Goal: Task Accomplishment & Management: Manage account settings

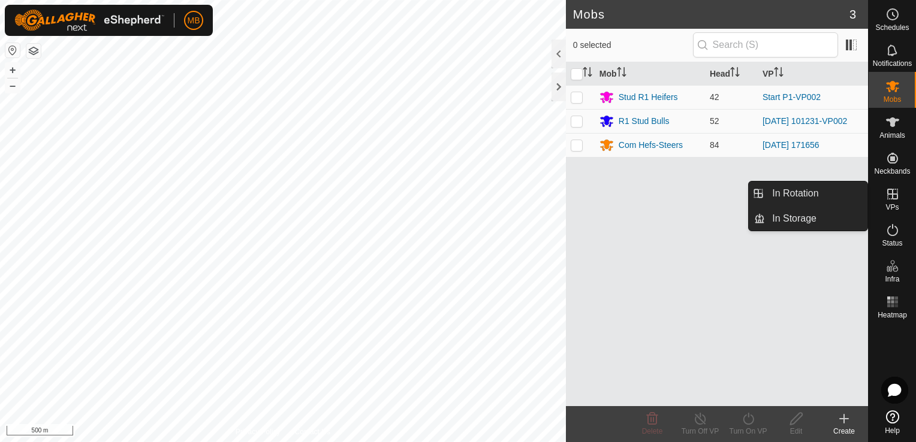
click at [890, 201] on icon at bounding box center [892, 194] width 14 height 14
click at [827, 192] on link "In Rotation" at bounding box center [816, 194] width 102 height 24
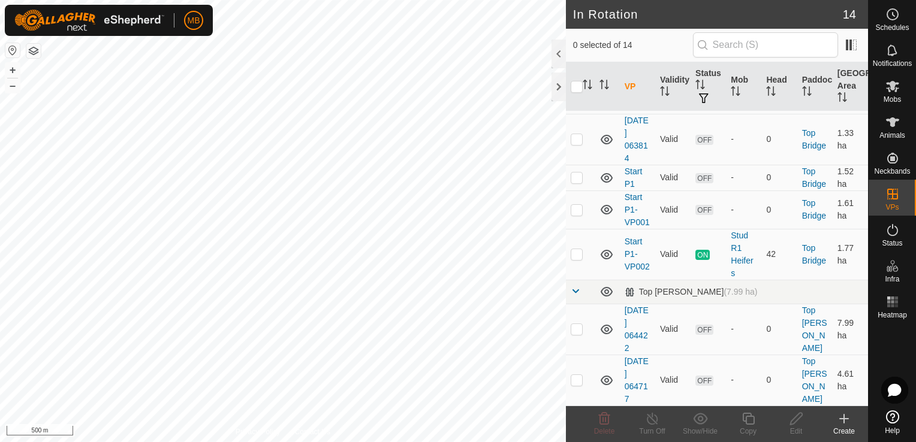
scroll to position [519, 0]
click at [636, 277] on td "Start P1-VP002" at bounding box center [637, 254] width 35 height 51
click at [633, 271] on link "Start P1-VP002" at bounding box center [636, 254] width 25 height 35
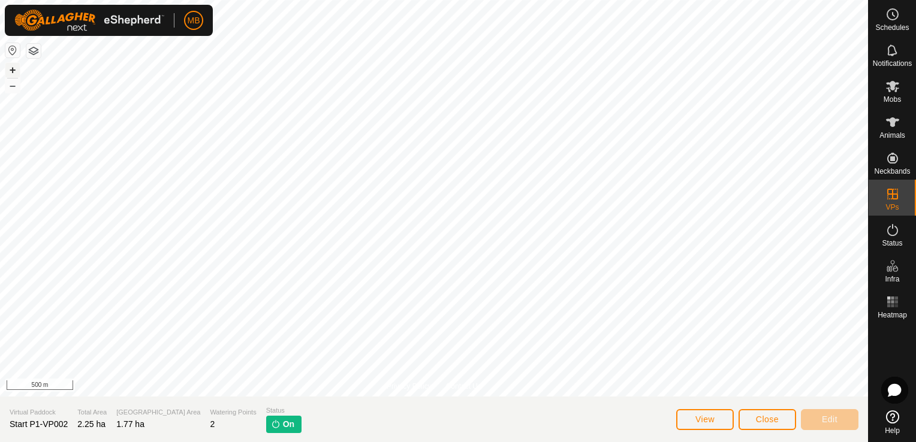
click at [10, 64] on button "+" at bounding box center [12, 70] width 14 height 14
click at [16, 68] on button "+" at bounding box center [12, 70] width 14 height 14
click at [7, 71] on button "+" at bounding box center [12, 70] width 14 height 14
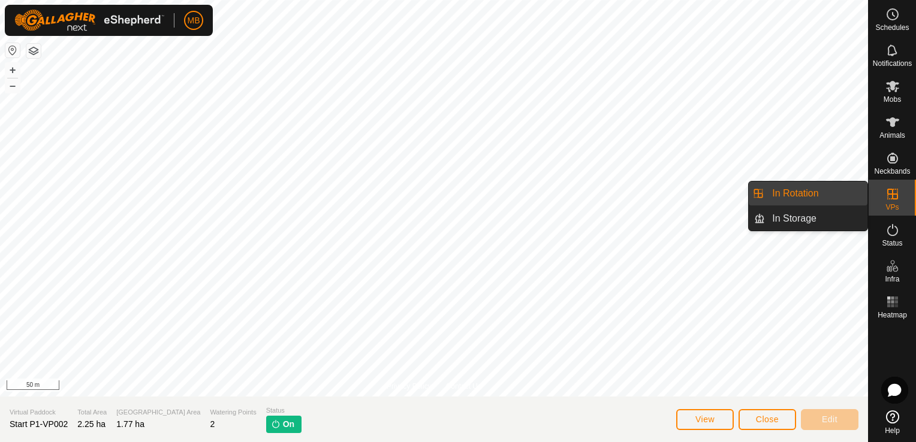
click at [885, 200] on icon at bounding box center [892, 194] width 14 height 14
click at [832, 197] on link "In Rotation" at bounding box center [816, 194] width 102 height 24
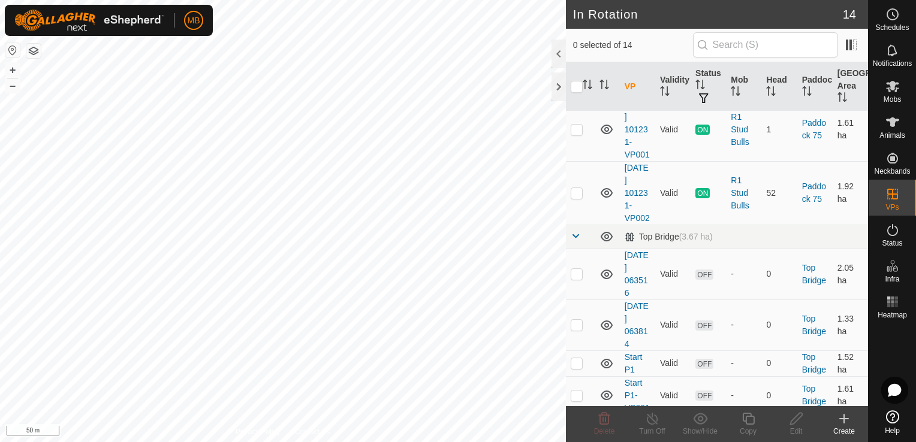
scroll to position [439, 0]
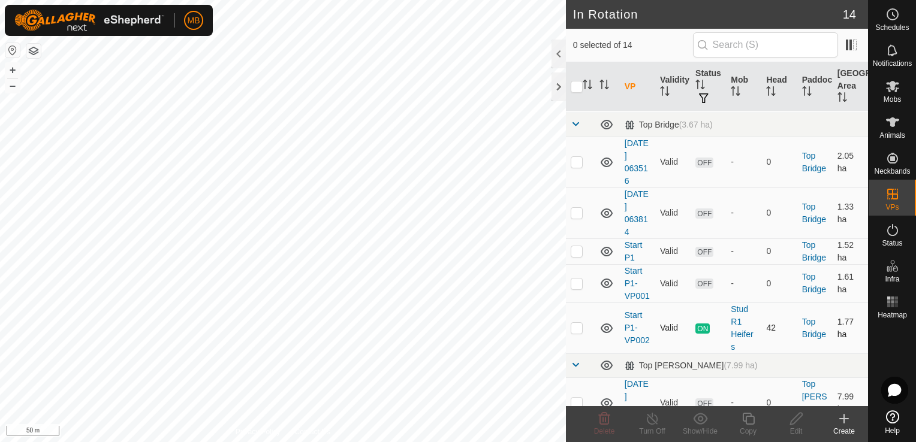
click at [575, 333] on p-checkbox at bounding box center [577, 328] width 12 height 10
checkbox input "true"
click at [577, 333] on p-checkbox at bounding box center [577, 328] width 12 height 10
checkbox input "true"
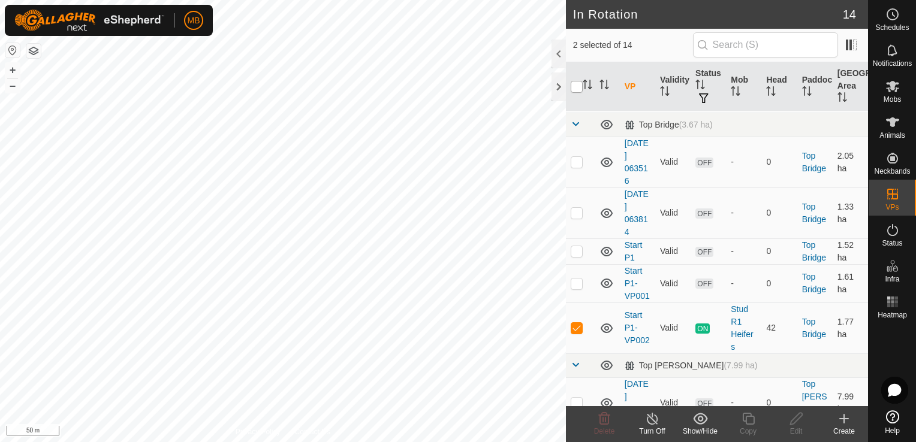
click at [573, 88] on input "checkbox" at bounding box center [577, 87] width 12 height 12
checkbox input "true"
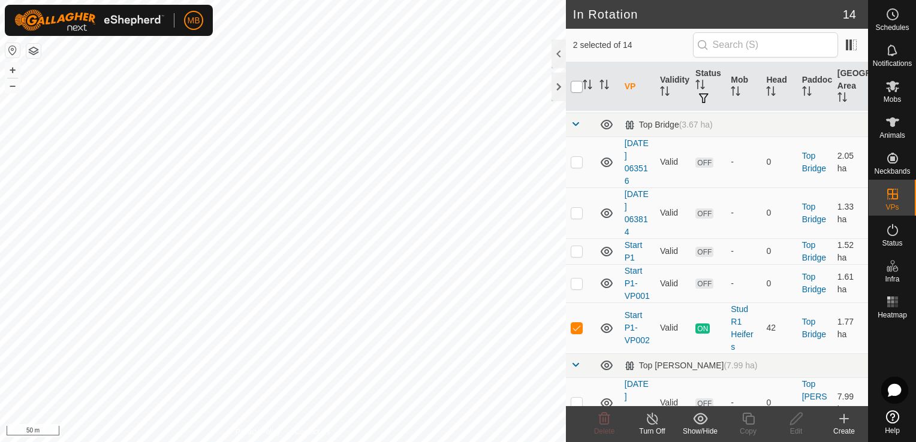
checkbox input "true"
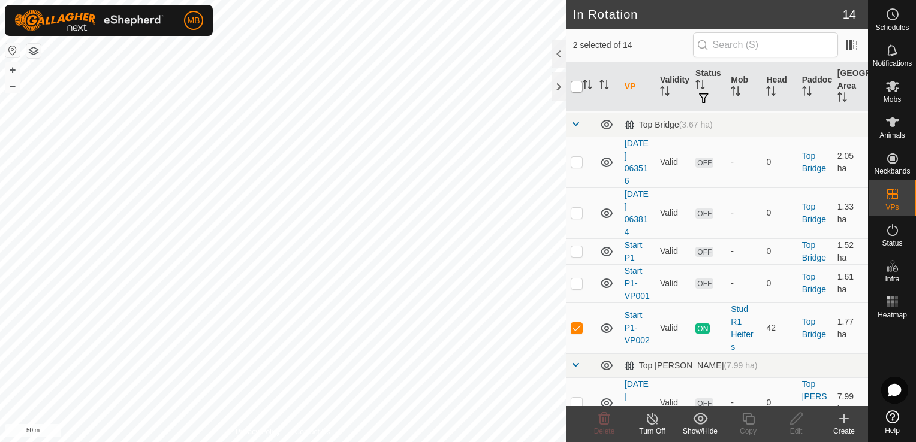
checkbox input "true"
click at [573, 88] on input "checkbox" at bounding box center [577, 87] width 12 height 12
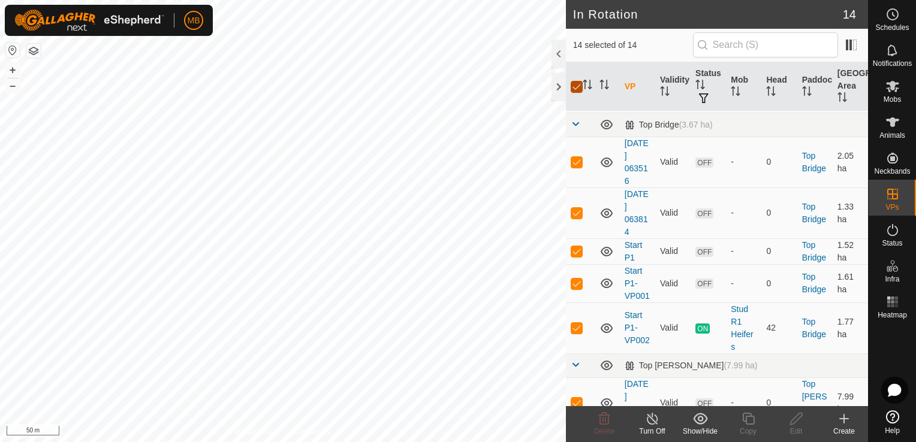
checkbox input "false"
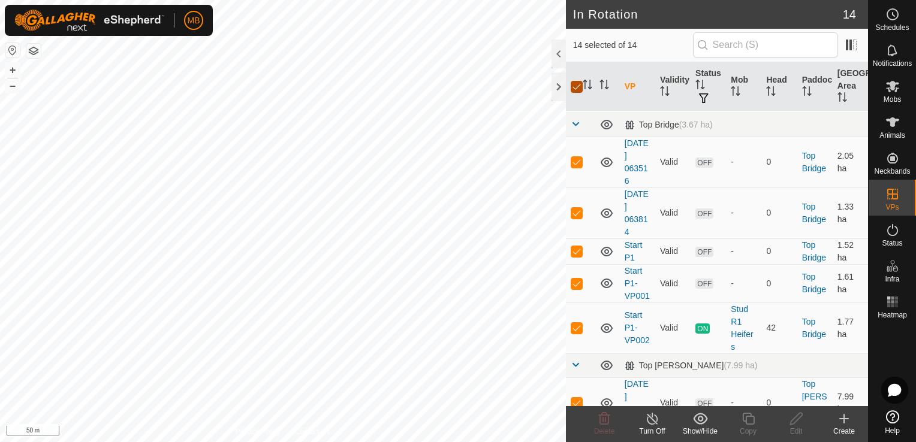
checkbox input "false"
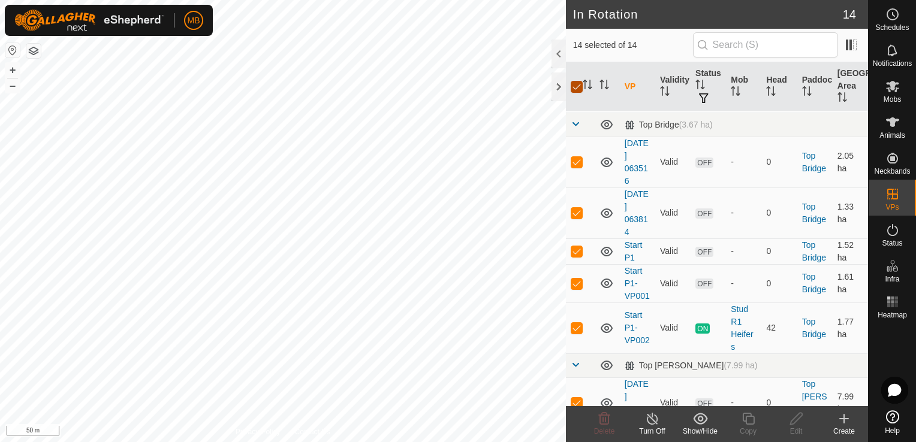
checkbox input "false"
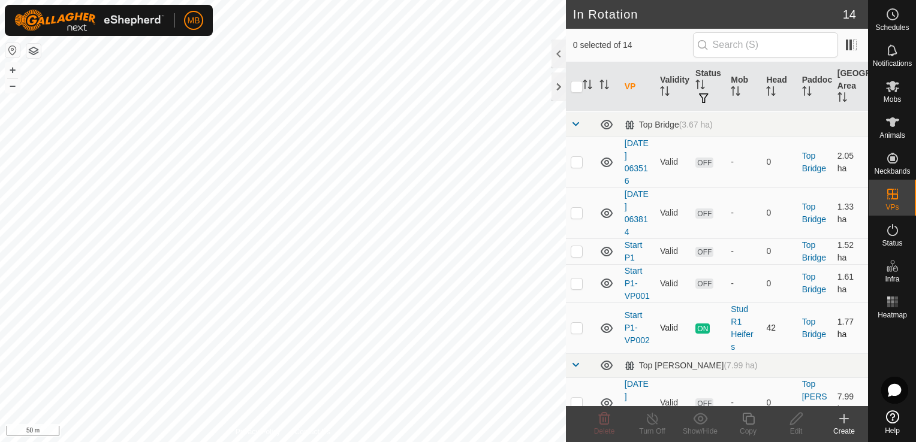
click at [578, 333] on p-checkbox at bounding box center [577, 328] width 12 height 10
checkbox input "true"
click at [751, 428] on div "Copy" at bounding box center [748, 431] width 48 height 11
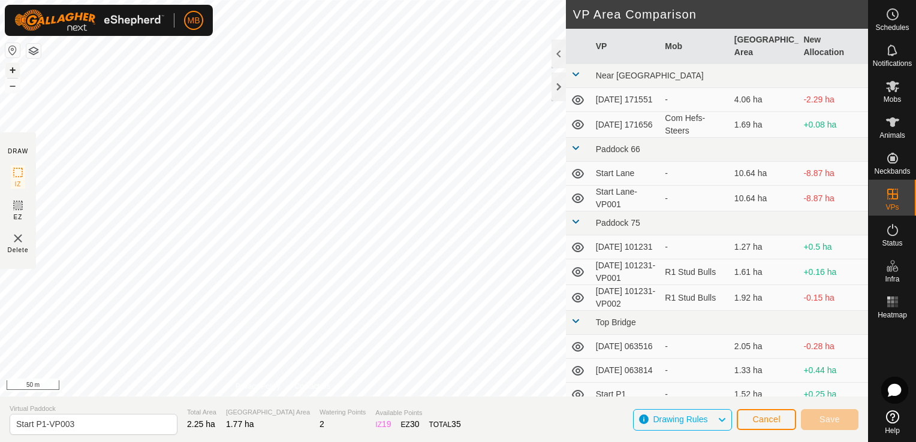
click at [15, 73] on button "+" at bounding box center [12, 70] width 14 height 14
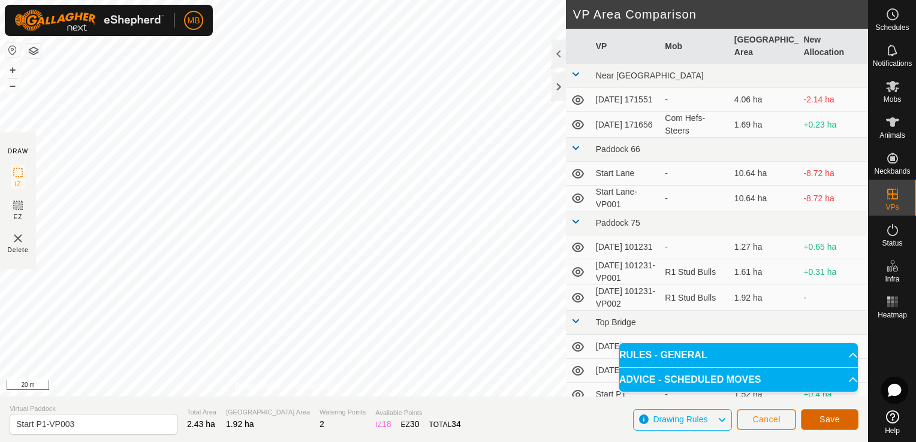
click at [814, 417] on button "Save" at bounding box center [830, 419] width 58 height 21
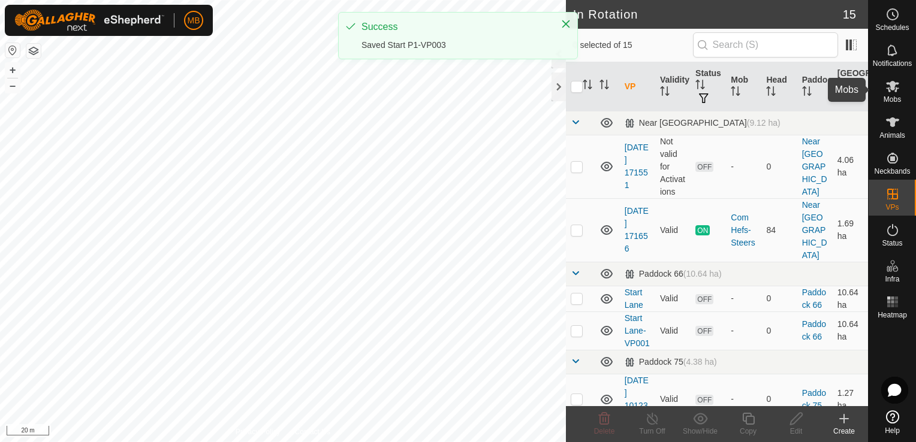
click at [896, 97] on span "Mobs" at bounding box center [891, 99] width 17 height 7
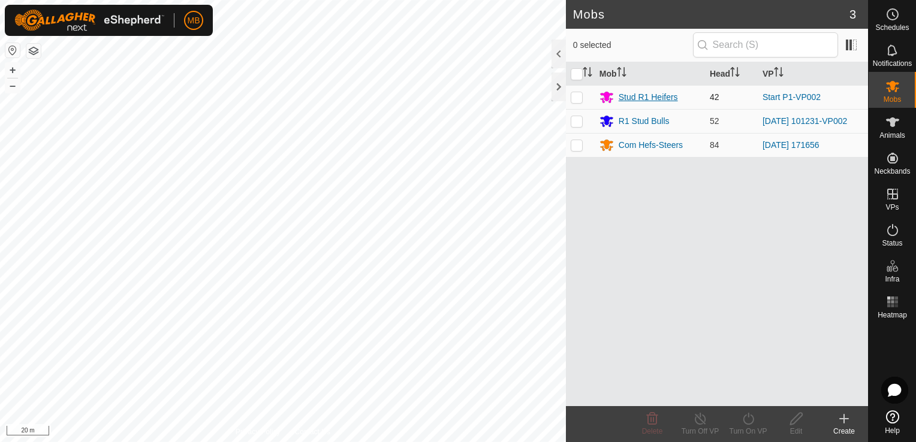
click at [670, 98] on div "Stud R1 Heifers" at bounding box center [648, 97] width 59 height 13
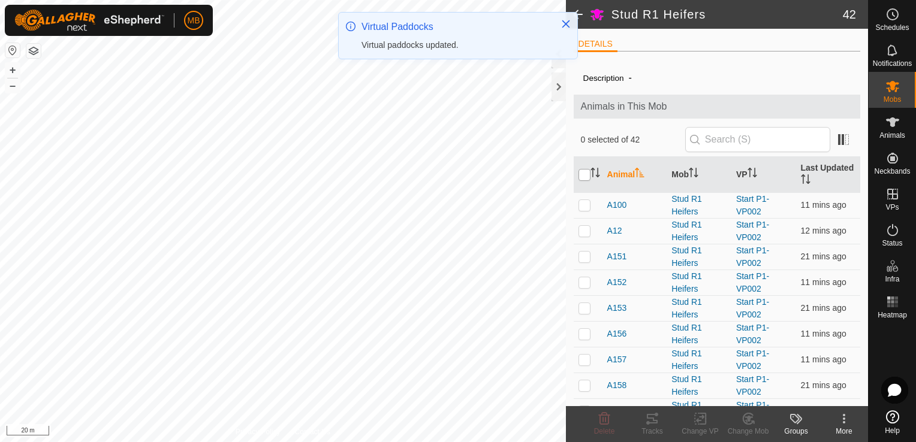
click at [581, 176] on input "checkbox" at bounding box center [584, 175] width 12 height 12
checkbox input "true"
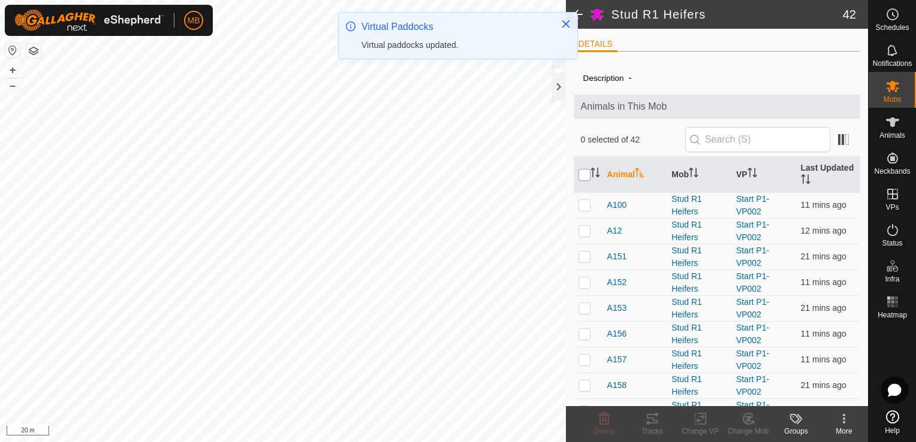
checkbox input "true"
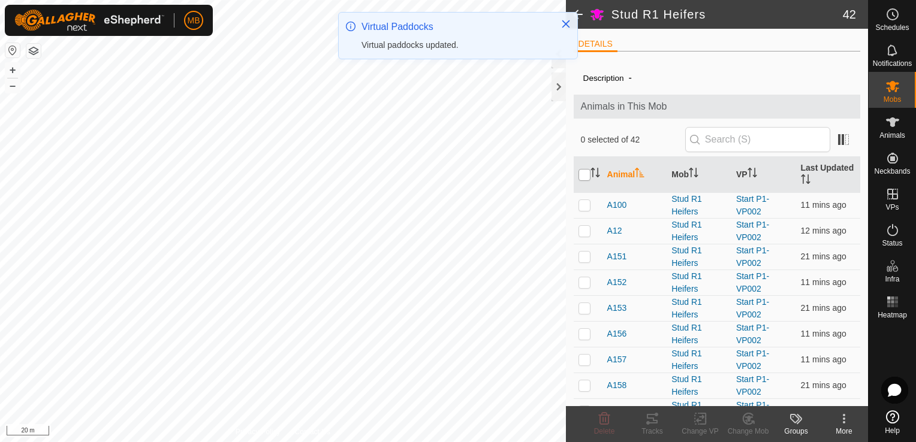
checkbox input "true"
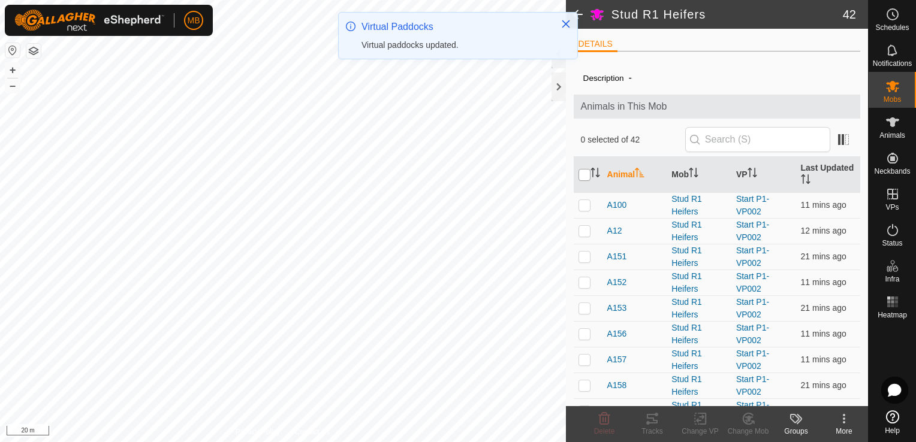
checkbox input "true"
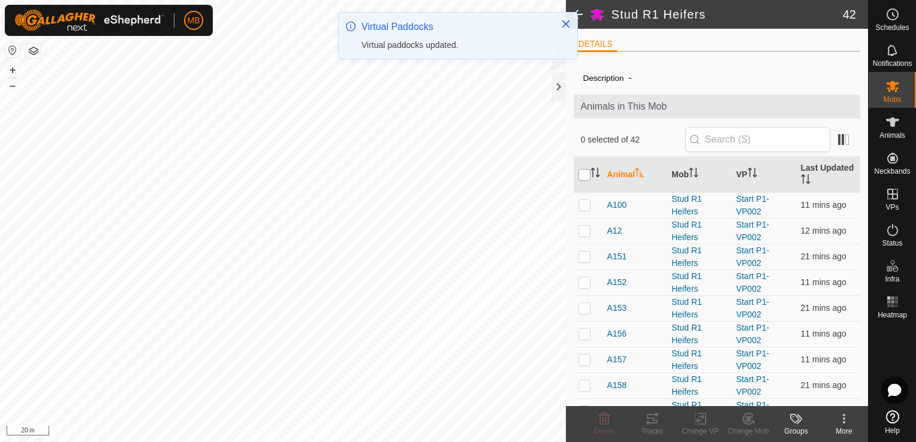
checkbox input "true"
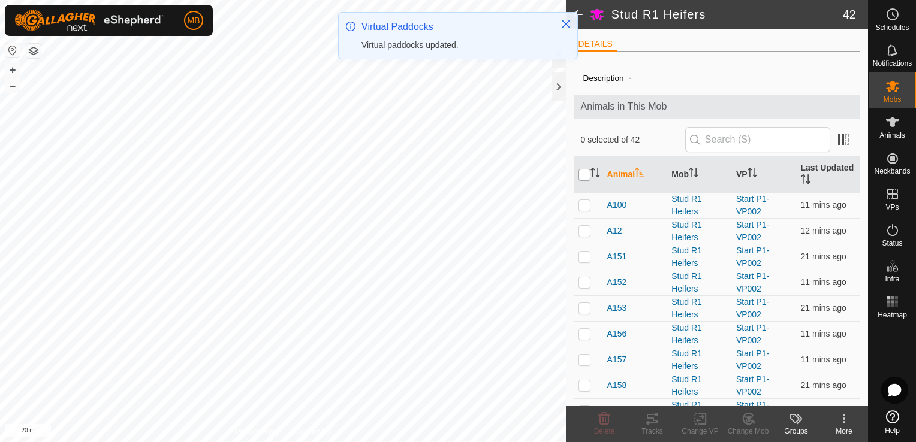
checkbox input "true"
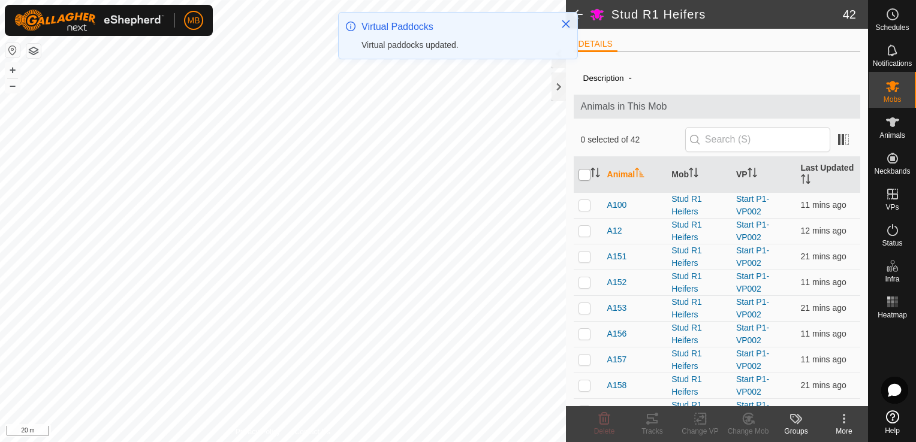
checkbox input "true"
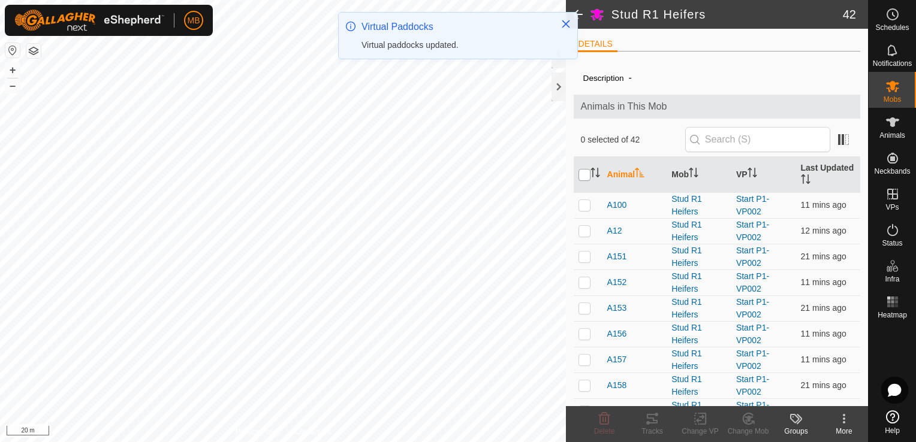
checkbox input "true"
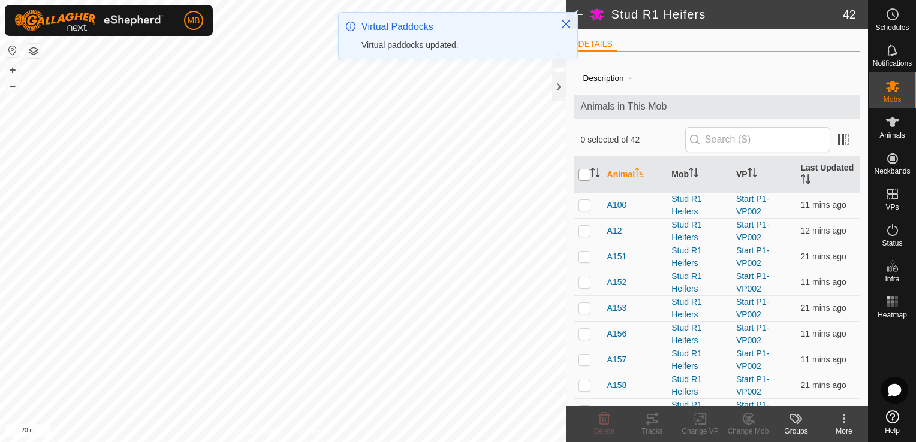
checkbox input "true"
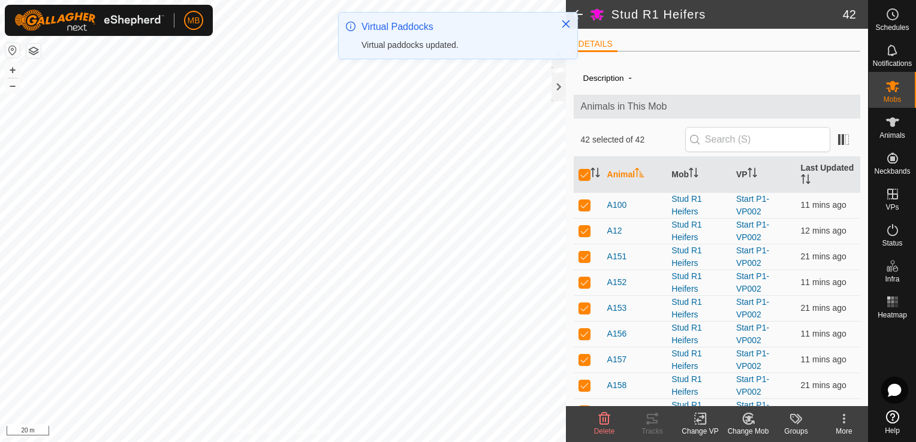
click at [705, 426] on div "Change VP" at bounding box center [700, 431] width 48 height 11
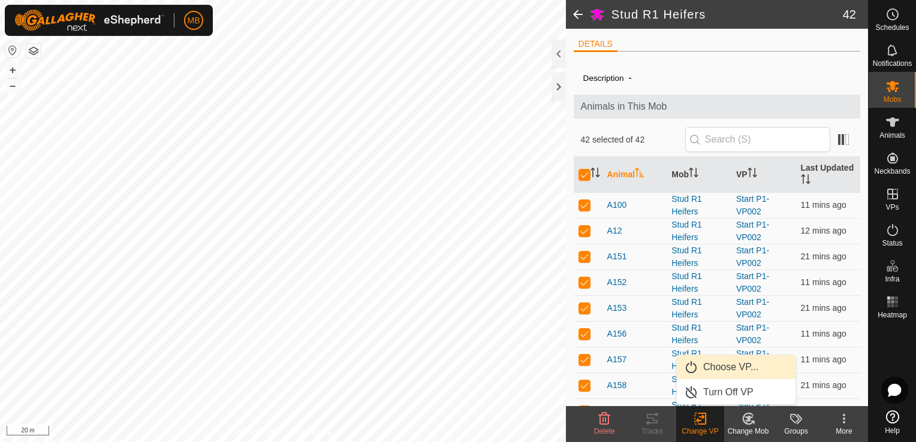
click at [717, 372] on link "Choose VP..." at bounding box center [736, 367] width 119 height 24
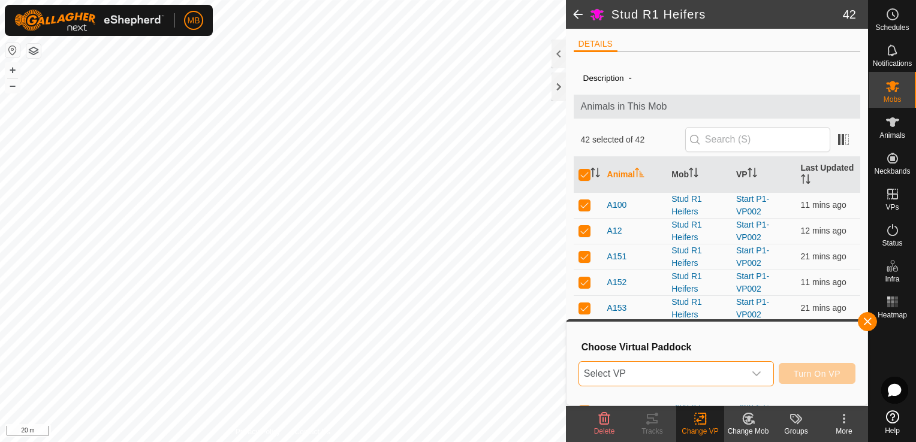
click at [731, 373] on span "Select VP" at bounding box center [661, 374] width 165 height 24
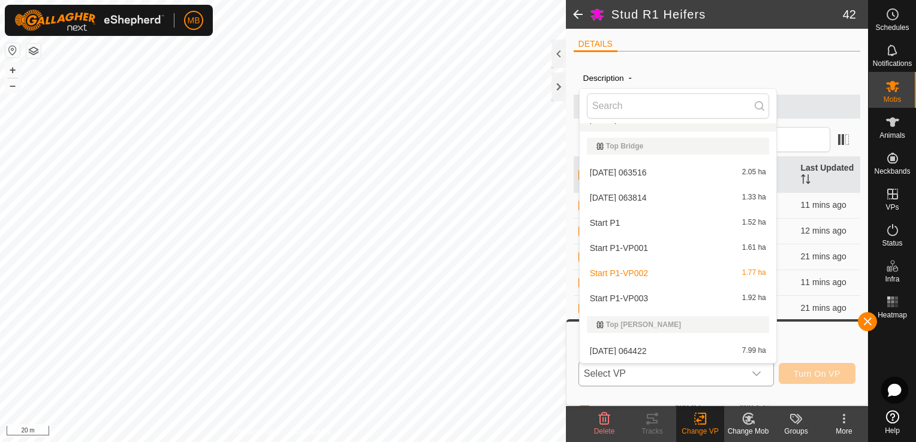
scroll to position [274, 0]
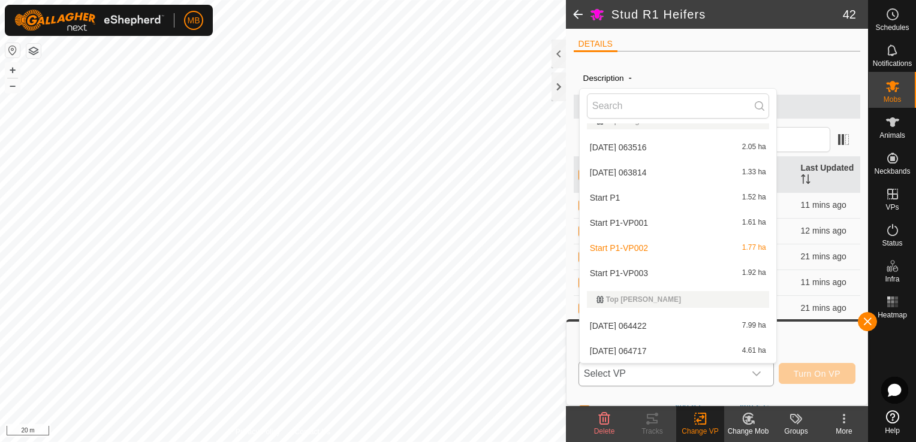
click at [650, 275] on li "Start P1-VP003 1.92 ha" at bounding box center [678, 273] width 197 height 24
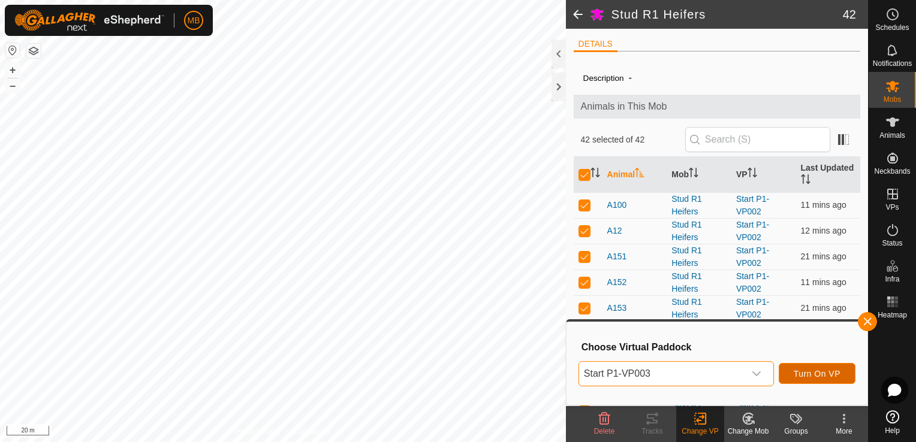
click at [817, 376] on span "Turn On VP" at bounding box center [817, 374] width 47 height 10
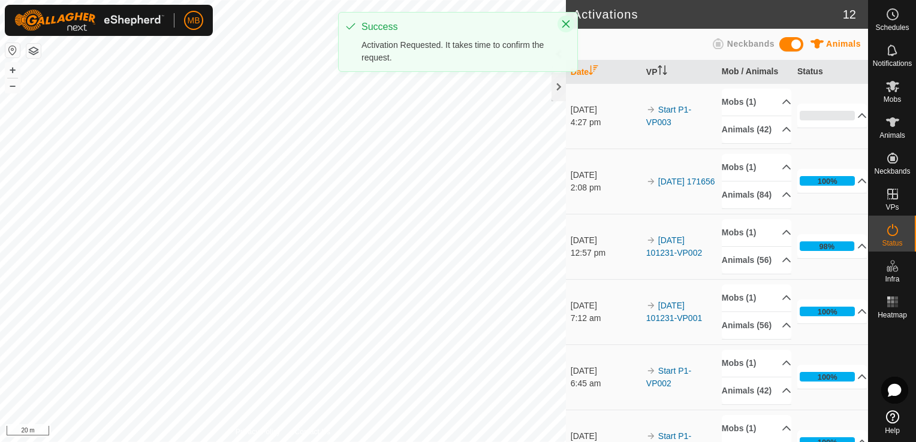
click at [566, 24] on icon "Close" at bounding box center [566, 24] width 8 height 8
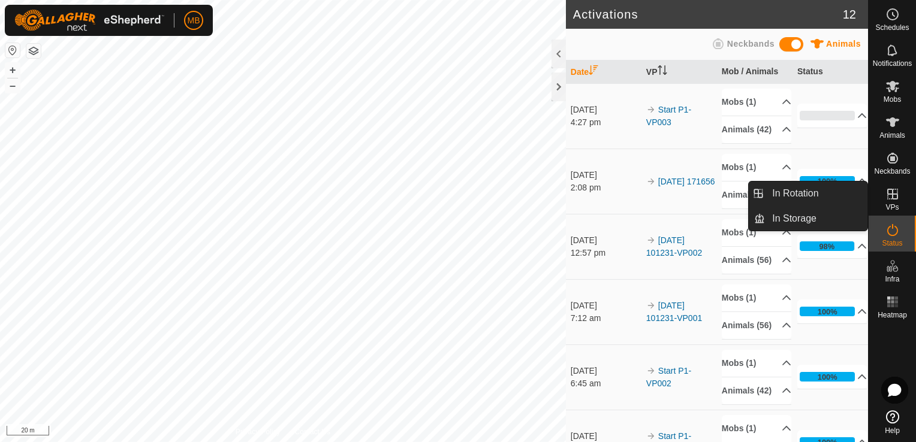
click at [891, 200] on icon at bounding box center [892, 194] width 14 height 14
click at [861, 194] on link "In Rotation" at bounding box center [816, 194] width 102 height 24
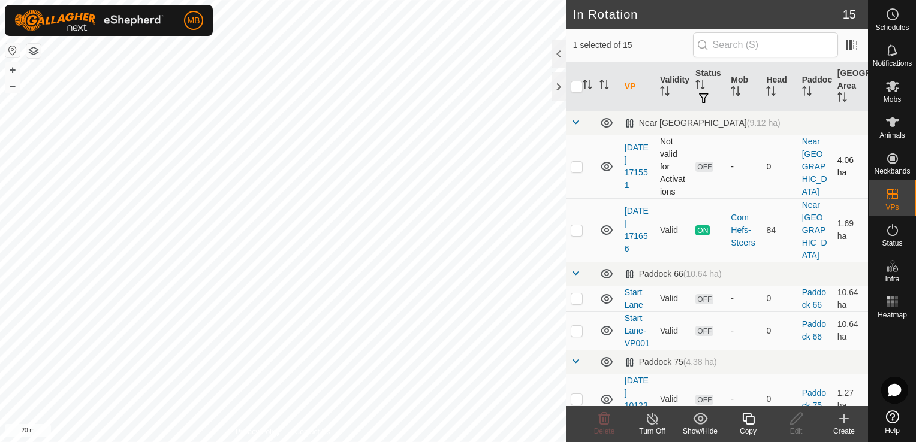
checkbox input "true"
checkbox input "false"
click at [6, 86] on button "–" at bounding box center [12, 86] width 14 height 14
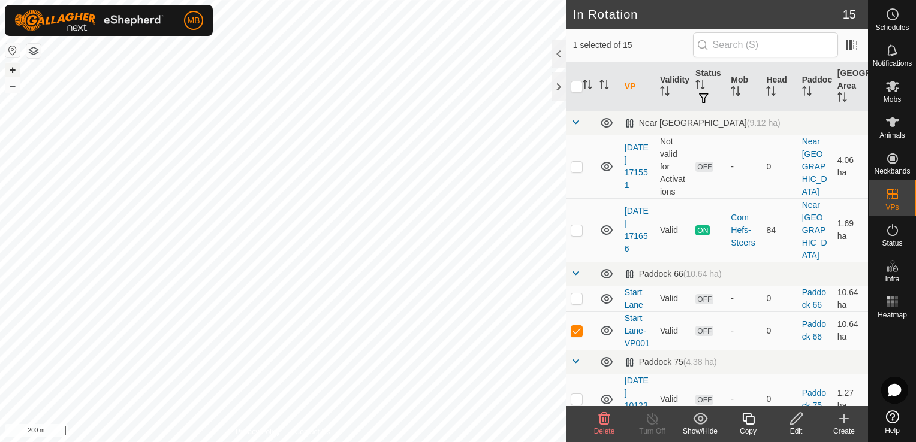
click at [7, 72] on button "+" at bounding box center [12, 70] width 14 height 14
click at [150, 32] on div "MB Schedules Notifications Mobs Animals Neckbands VPs Status Infra Heatmap Help…" at bounding box center [458, 221] width 916 height 442
click at [580, 326] on p-checkbox at bounding box center [577, 331] width 12 height 10
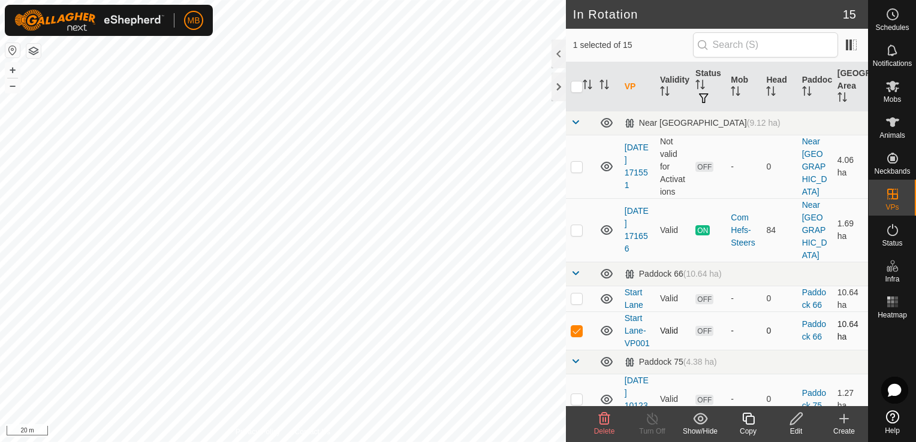
checkbox input "false"
click at [578, 227] on p-checkbox at bounding box center [577, 230] width 12 height 10
checkbox input "true"
click at [746, 427] on div "Copy" at bounding box center [748, 431] width 48 height 11
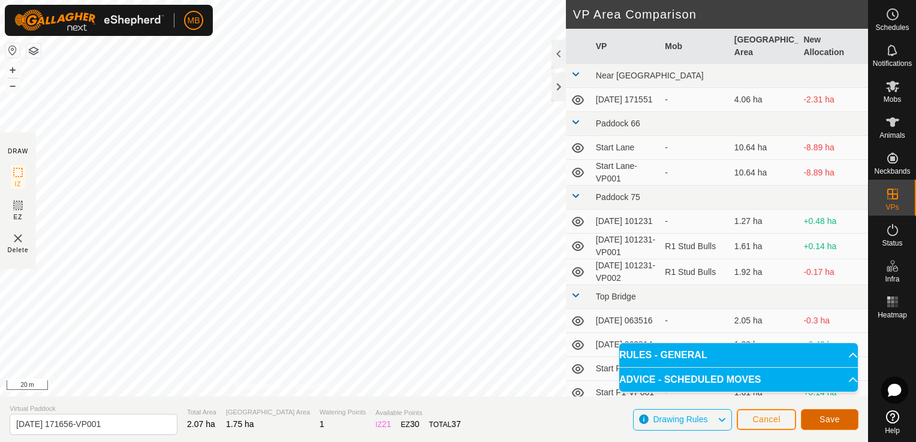
click at [828, 424] on span "Save" at bounding box center [829, 420] width 20 height 10
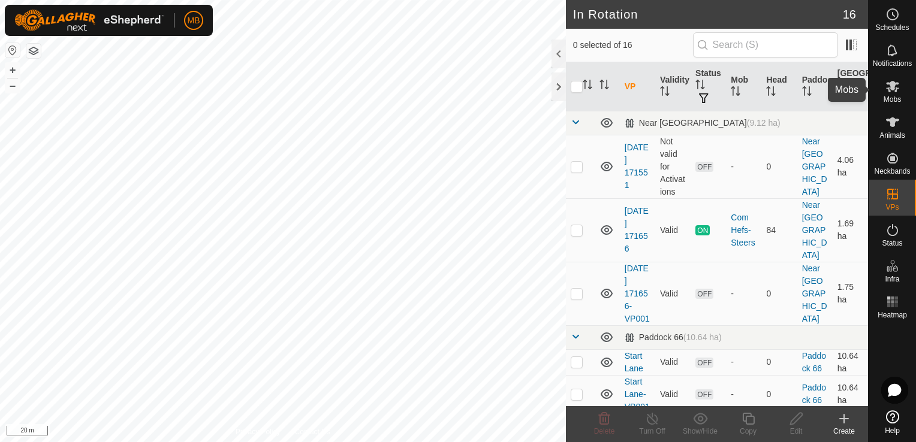
click at [888, 86] on icon at bounding box center [892, 86] width 14 height 14
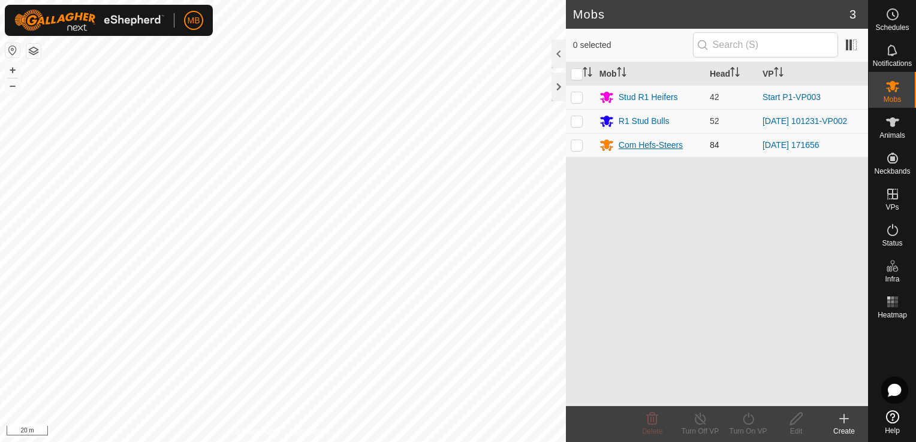
click at [654, 140] on div "Com Hefs-Steers" at bounding box center [651, 145] width 64 height 13
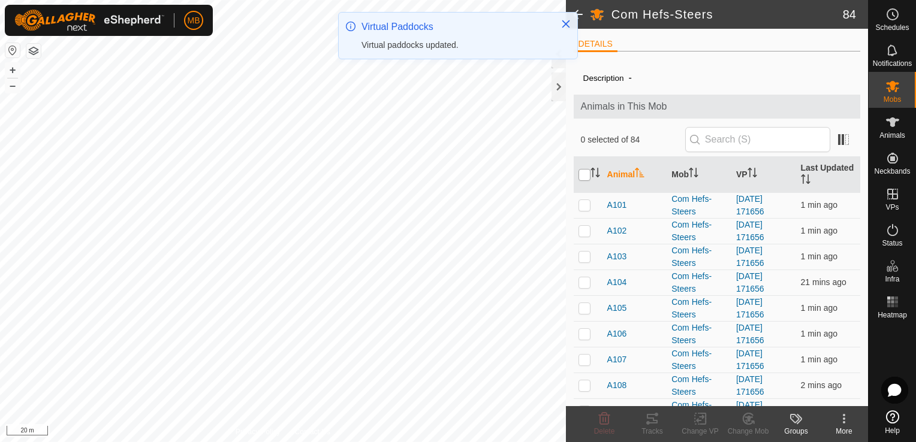
click at [586, 176] on input "checkbox" at bounding box center [584, 175] width 12 height 12
checkbox input "true"
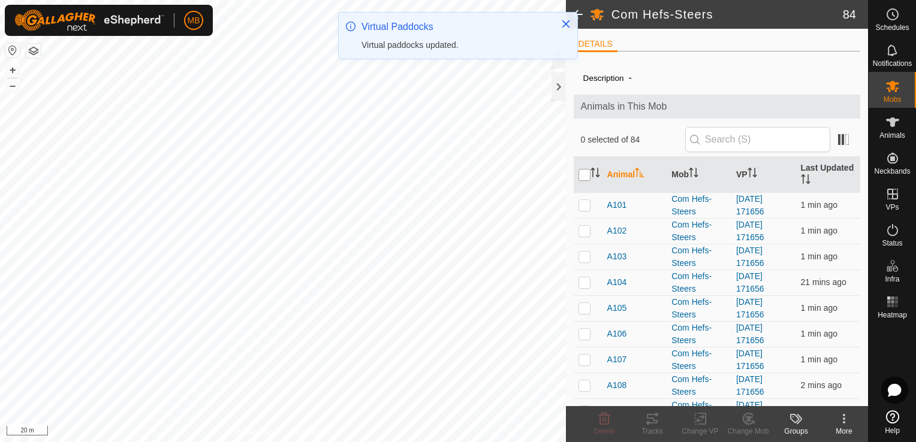
checkbox input "true"
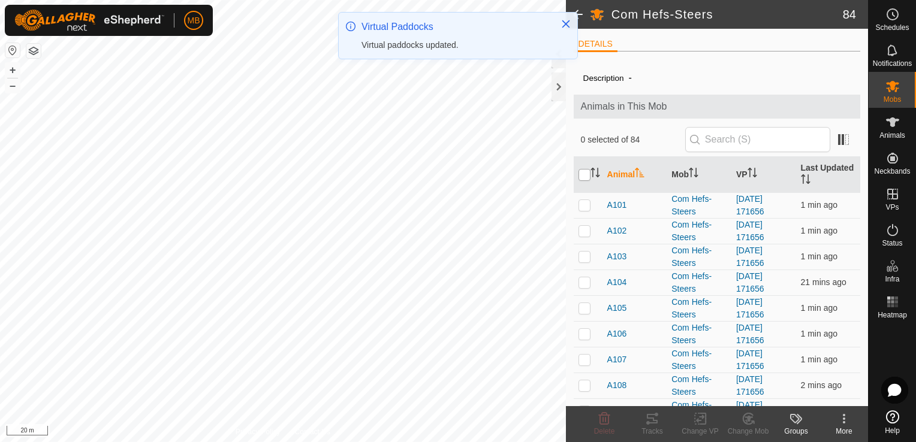
checkbox input "true"
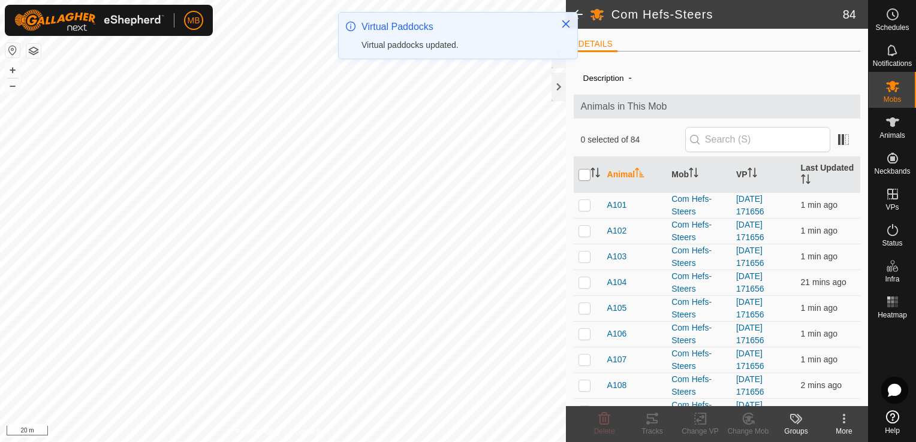
checkbox input "true"
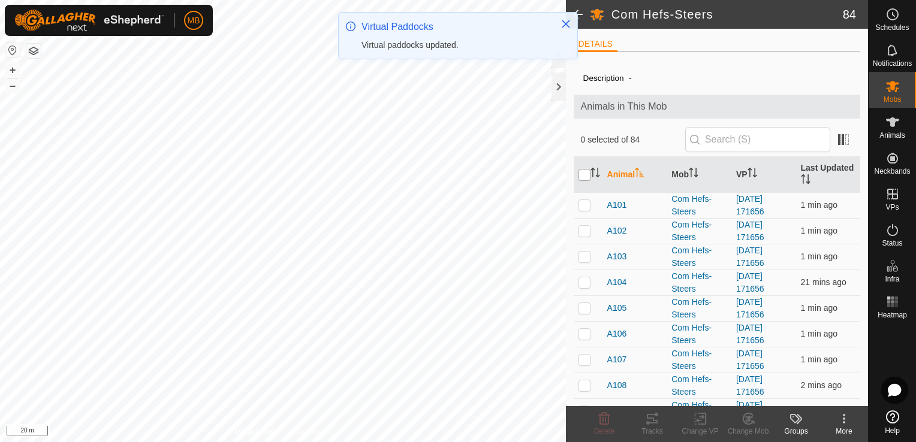
checkbox input "true"
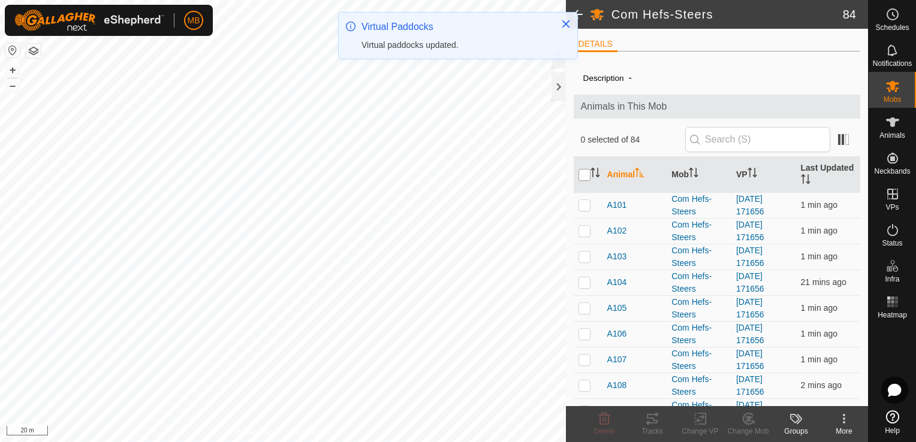
checkbox input "true"
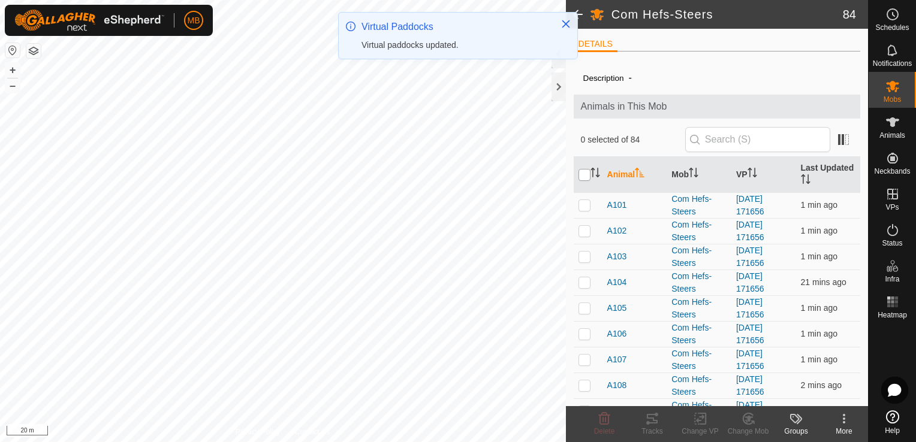
checkbox input "true"
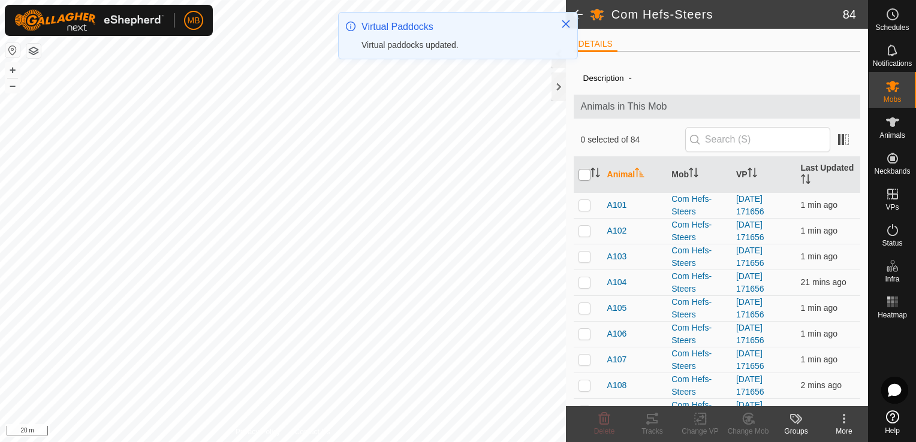
checkbox input "true"
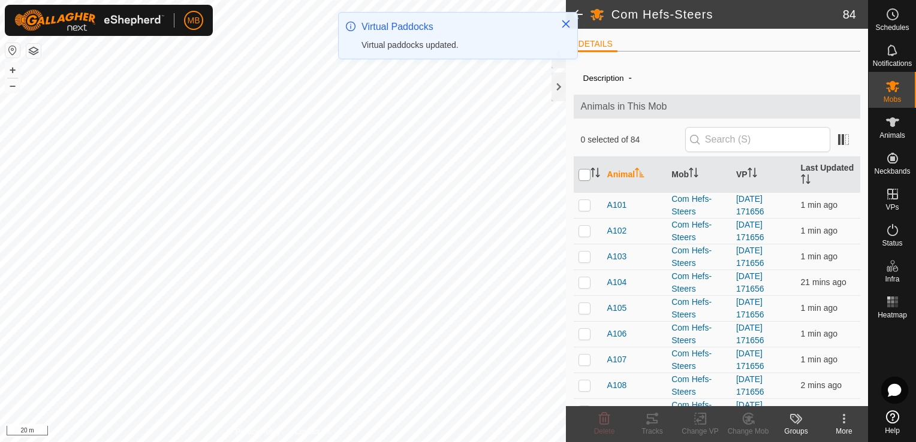
checkbox input "true"
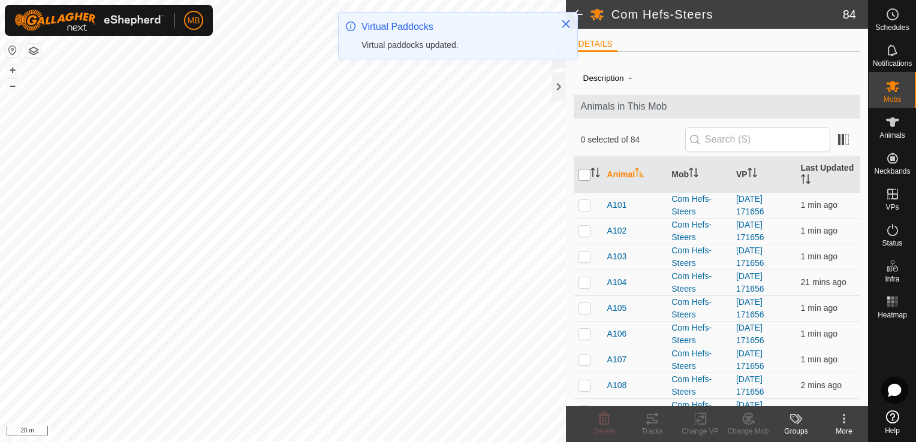
checkbox input "true"
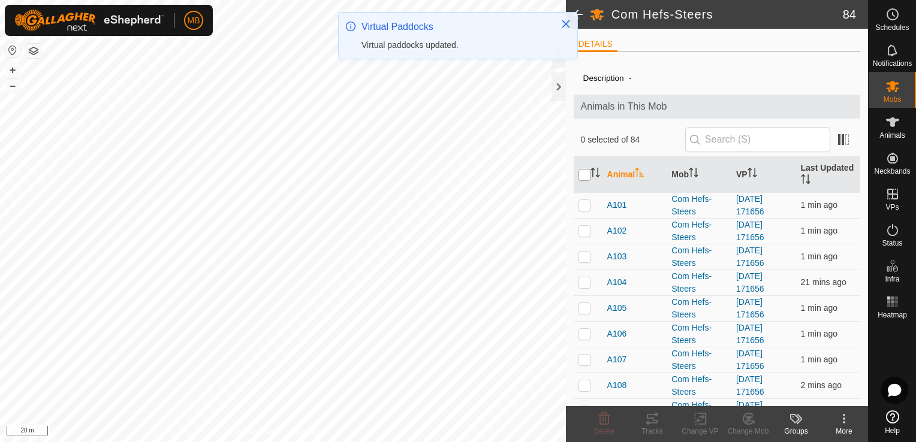
checkbox input "true"
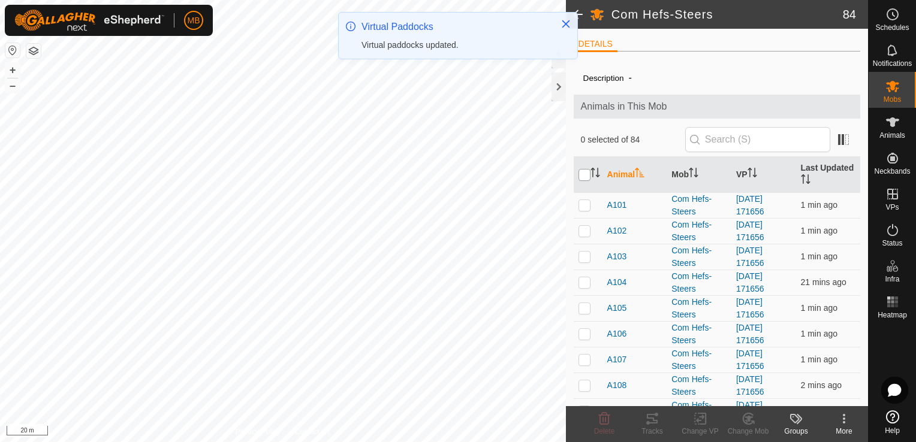
checkbox input "true"
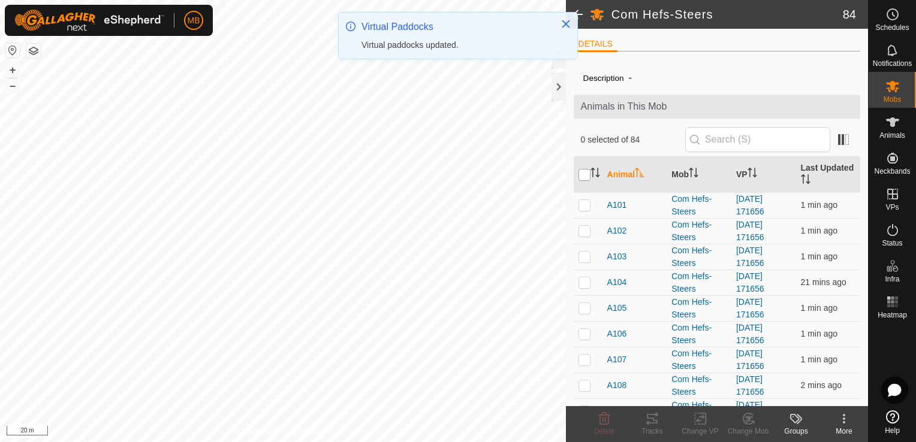
checkbox input "true"
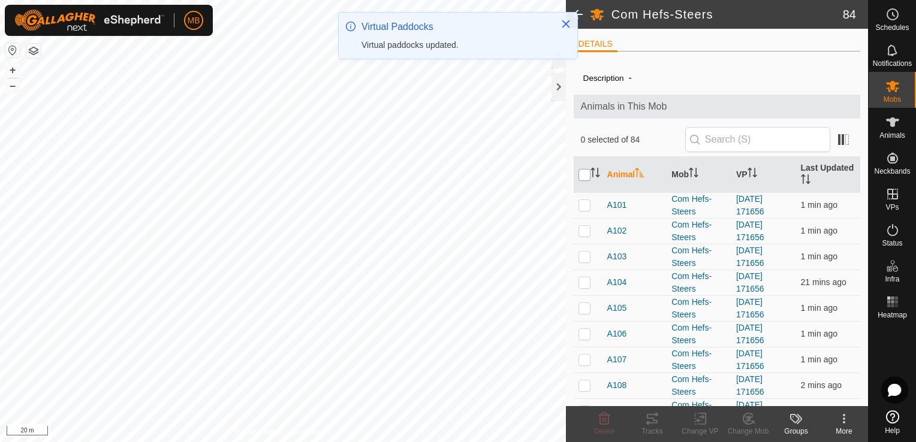
checkbox input "true"
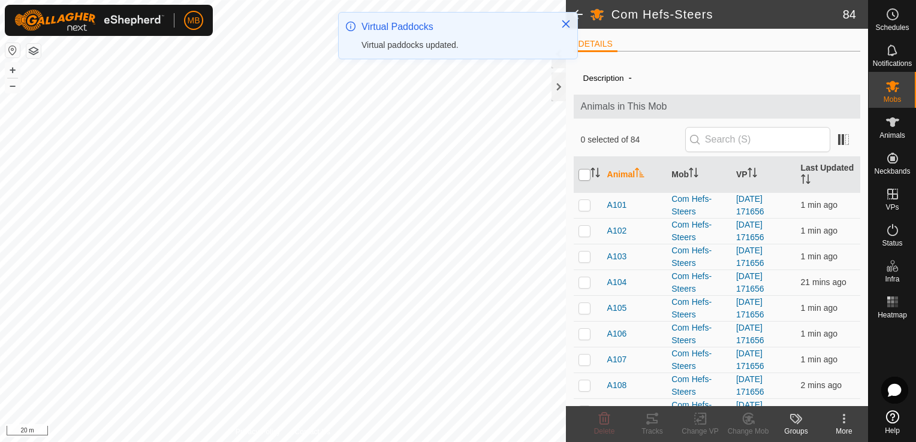
checkbox input "true"
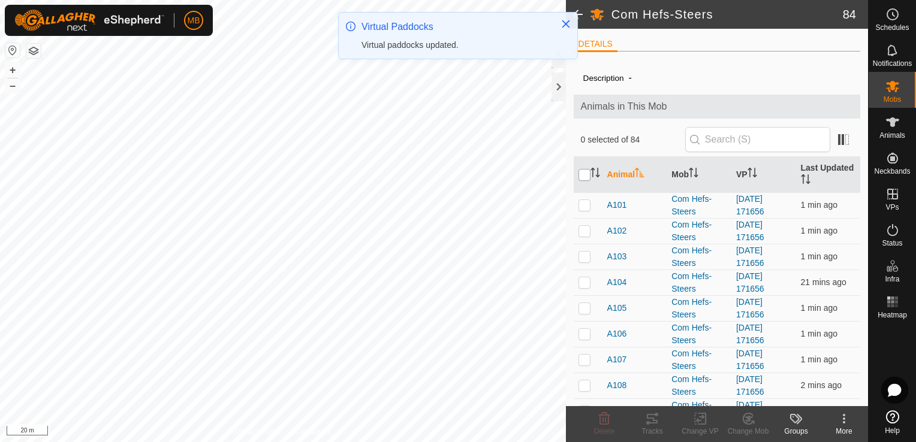
checkbox input "true"
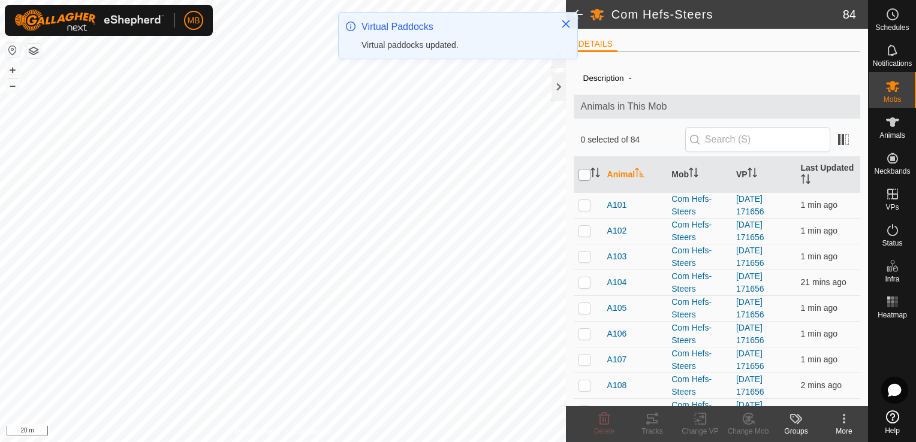
checkbox input "true"
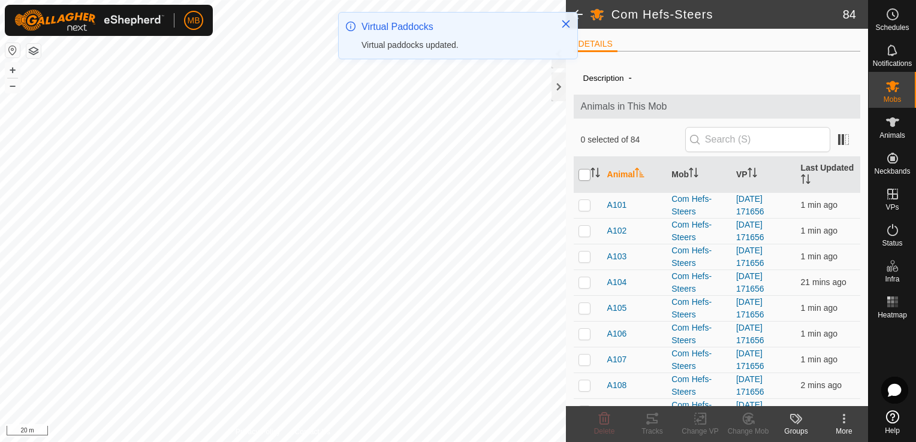
checkbox input "true"
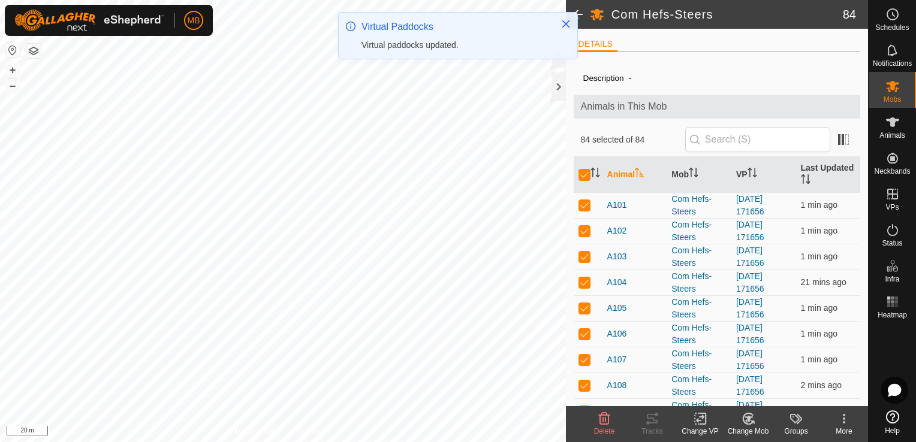
click at [696, 420] on icon at bounding box center [700, 419] width 8 height 8
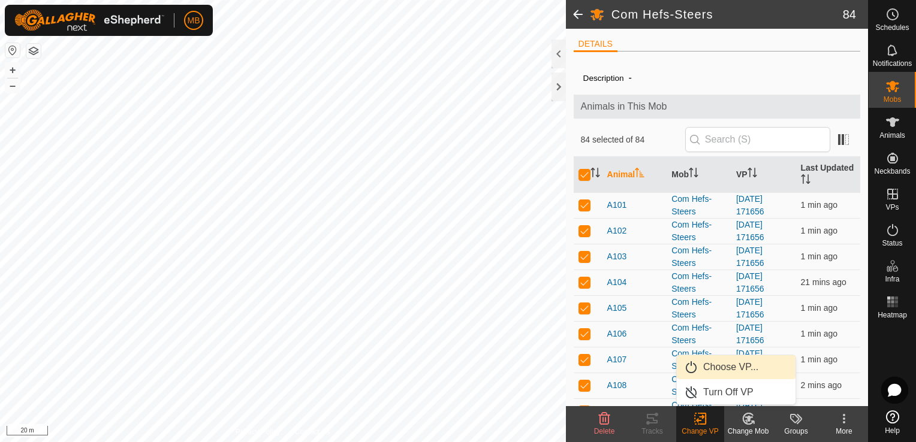
click at [722, 368] on link "Choose VP..." at bounding box center [736, 367] width 119 height 24
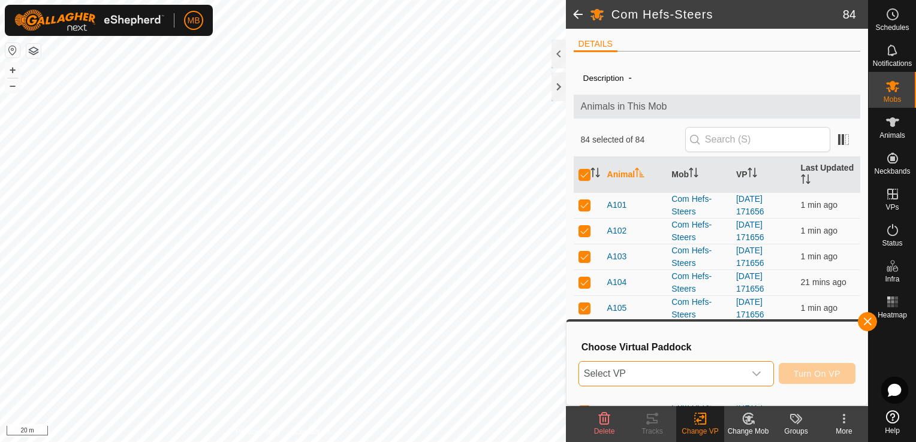
click at [735, 373] on span "Select VP" at bounding box center [661, 374] width 165 height 24
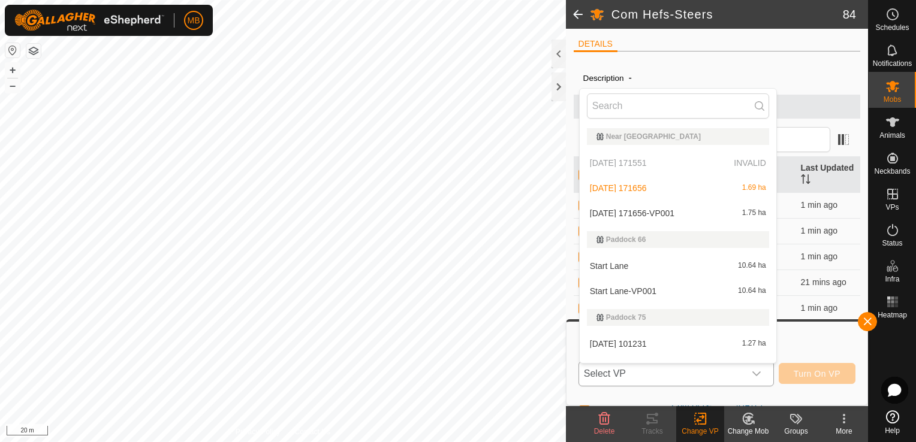
click at [667, 212] on li "[DATE] 171656-VP001 1.75 ha" at bounding box center [678, 213] width 197 height 24
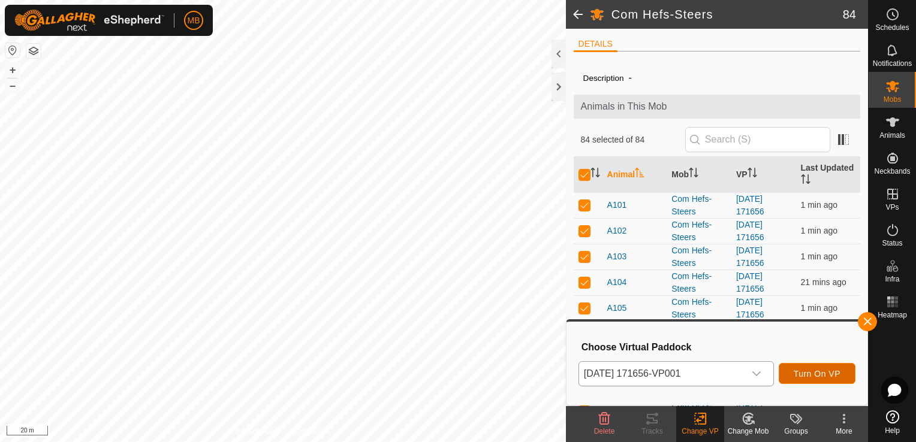
click at [822, 370] on span "Turn On VP" at bounding box center [817, 374] width 47 height 10
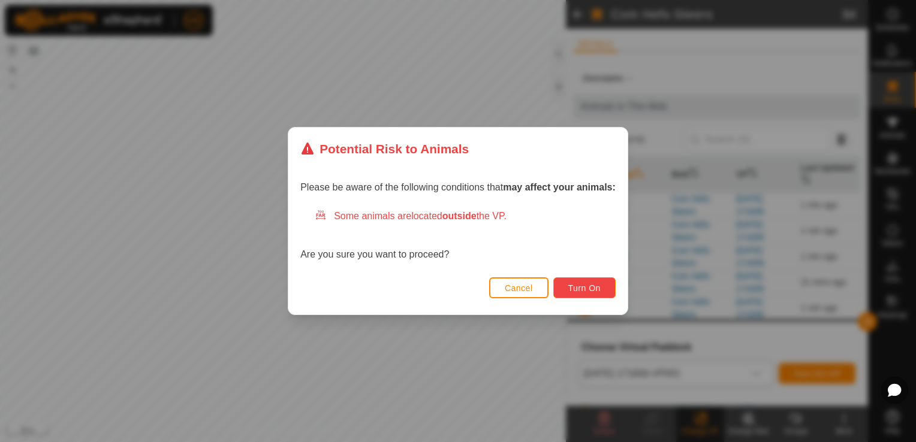
click at [589, 286] on span "Turn On" at bounding box center [584, 288] width 32 height 10
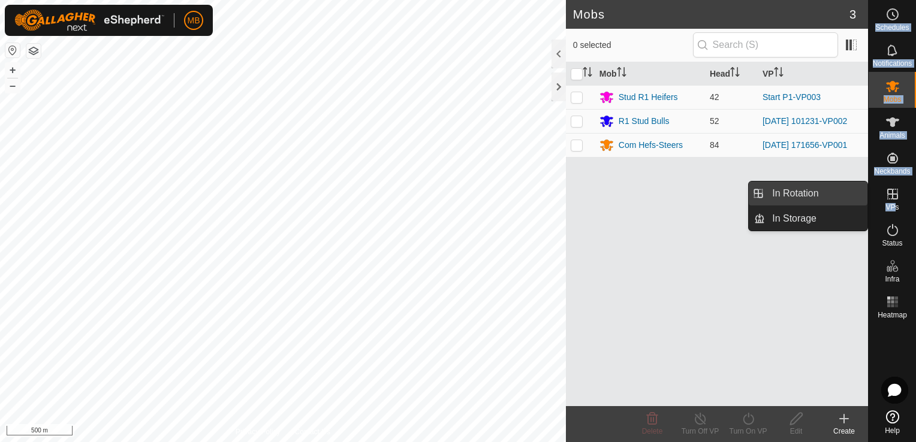
click at [868, 192] on es-menu-bar "Schedules Notifications Mobs Animals Neckbands VPs Status Infra Heatmap Help In…" at bounding box center [892, 221] width 48 height 442
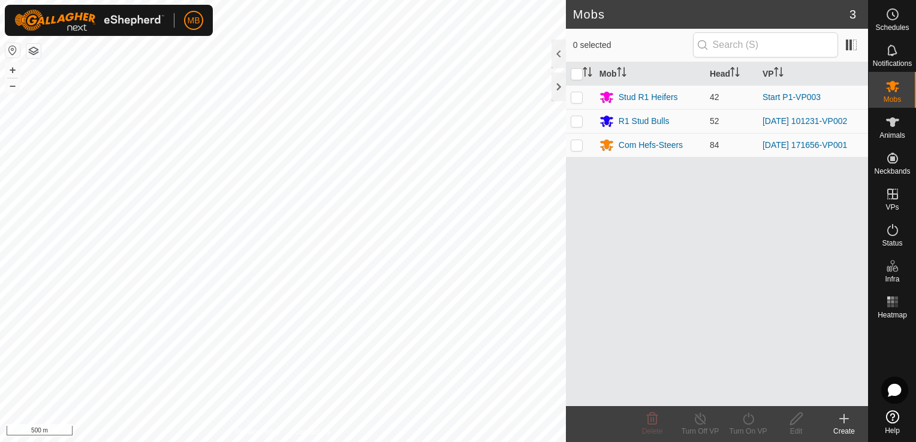
click at [844, 192] on div "Mob Head VP Stud R1 Heifers 42 Start P1-VP003 R1 Stud Bulls 52 [DATE] 101231-VP…" at bounding box center [717, 234] width 302 height 344
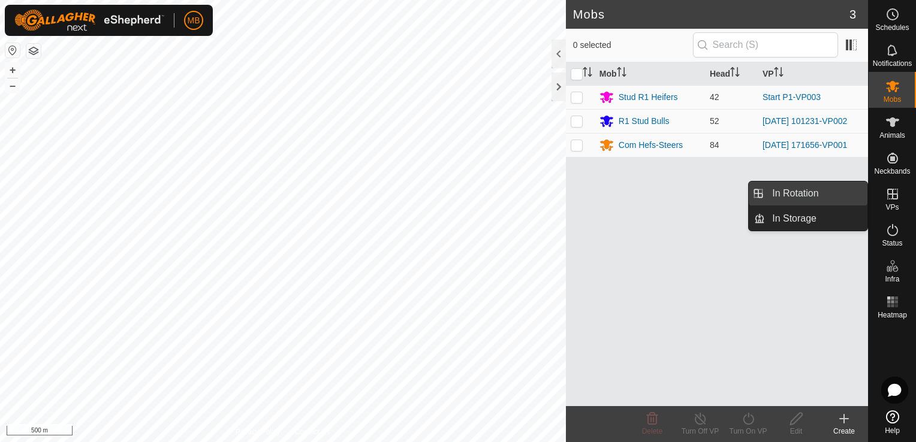
click at [827, 200] on link "In Rotation" at bounding box center [816, 194] width 102 height 24
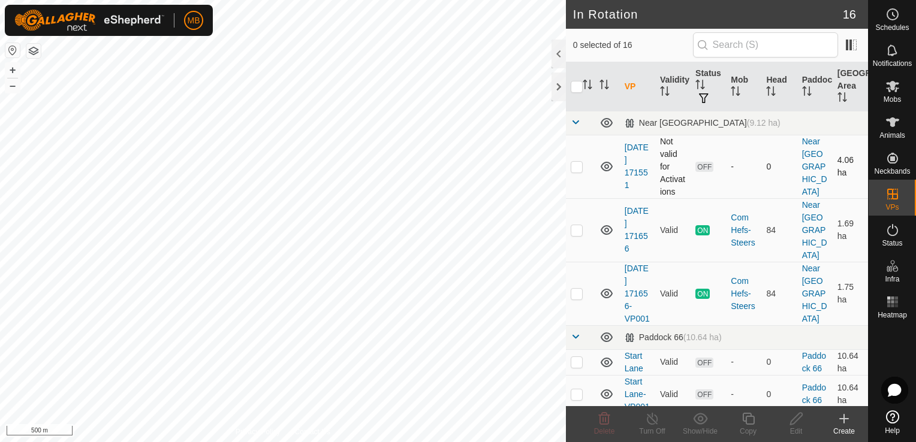
click at [607, 163] on icon at bounding box center [606, 166] width 14 height 14
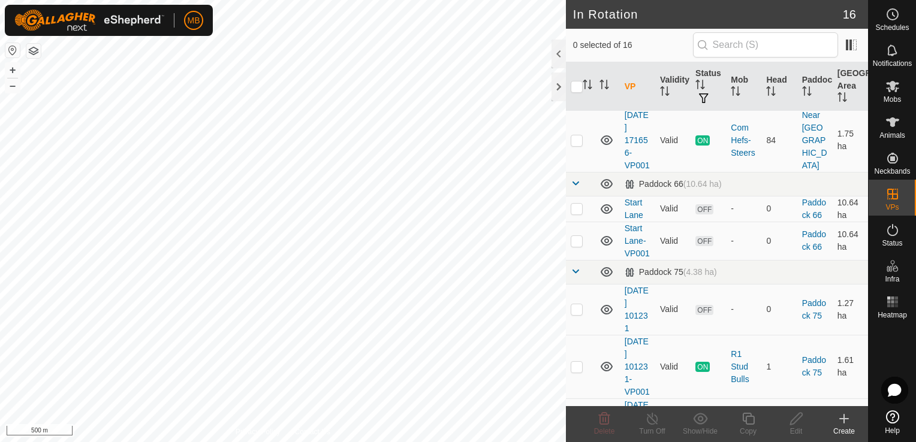
scroll to position [168, 0]
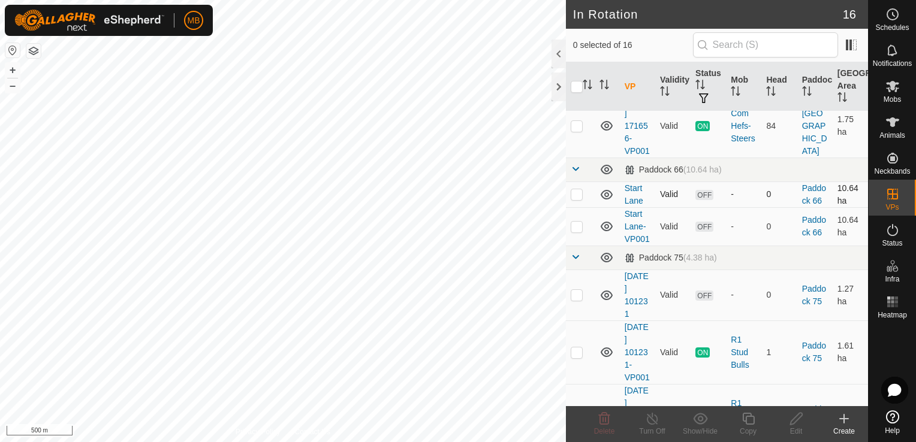
click at [611, 190] on icon at bounding box center [606, 195] width 14 height 14
click at [605, 231] on icon at bounding box center [607, 227] width 12 height 10
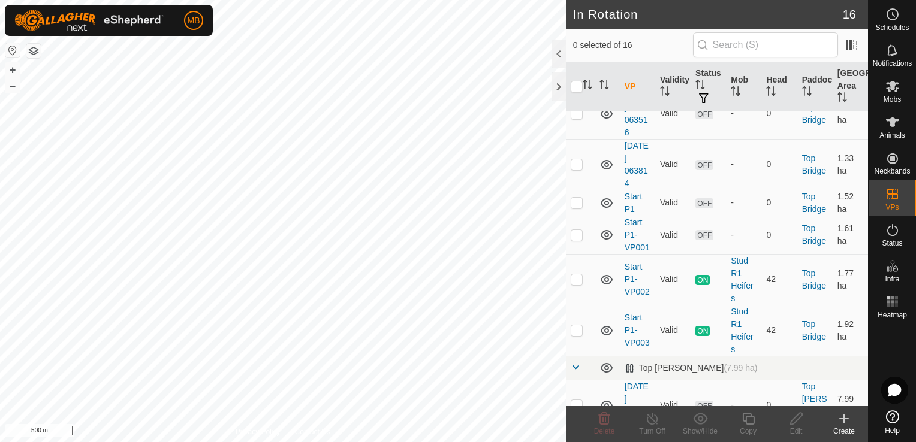
scroll to position [575, 0]
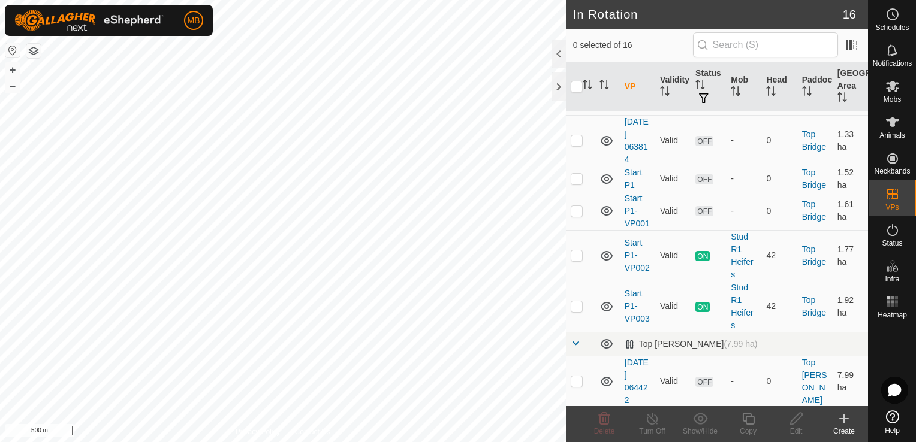
click at [601, 95] on icon at bounding box center [607, 90] width 12 height 10
click at [601, 93] on icon at bounding box center [607, 91] width 12 height 5
click at [601, 95] on icon at bounding box center [607, 90] width 12 height 10
click at [601, 93] on icon at bounding box center [607, 91] width 12 height 5
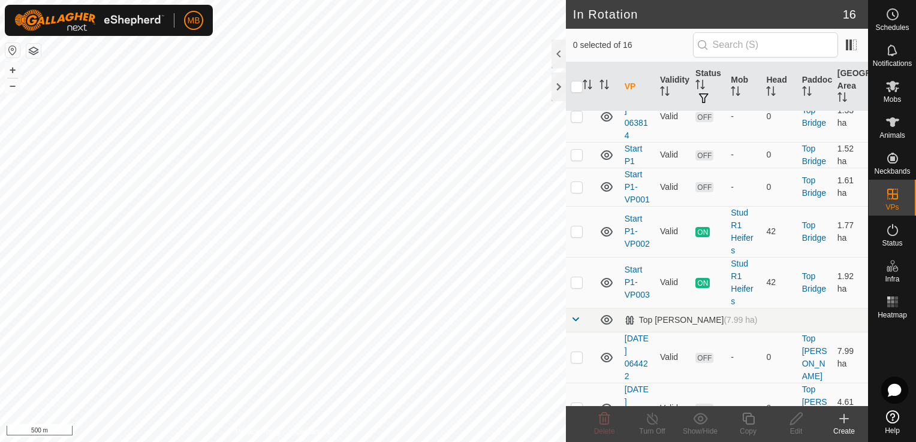
scroll to position [675, 0]
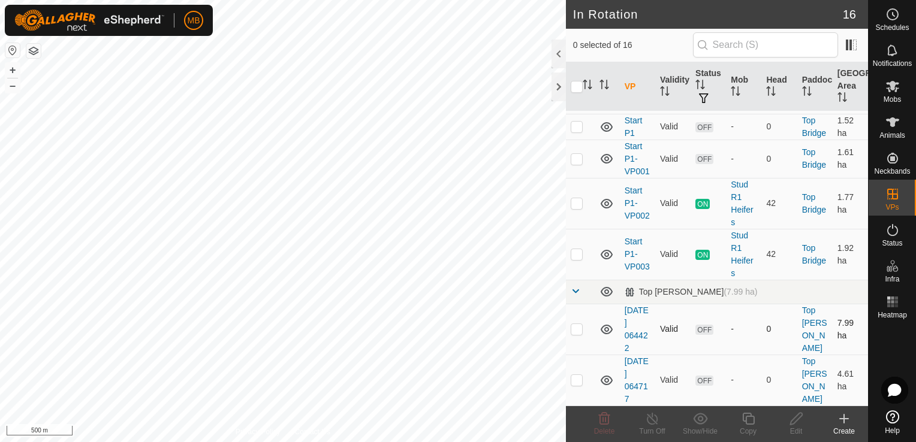
click at [607, 333] on icon at bounding box center [606, 329] width 14 height 14
click at [607, 379] on icon at bounding box center [607, 381] width 12 height 10
click at [604, 333] on icon at bounding box center [604, 333] width 2 height 2
click at [604, 384] on icon at bounding box center [604, 384] width 2 height 2
click at [572, 381] on p-checkbox at bounding box center [577, 380] width 12 height 10
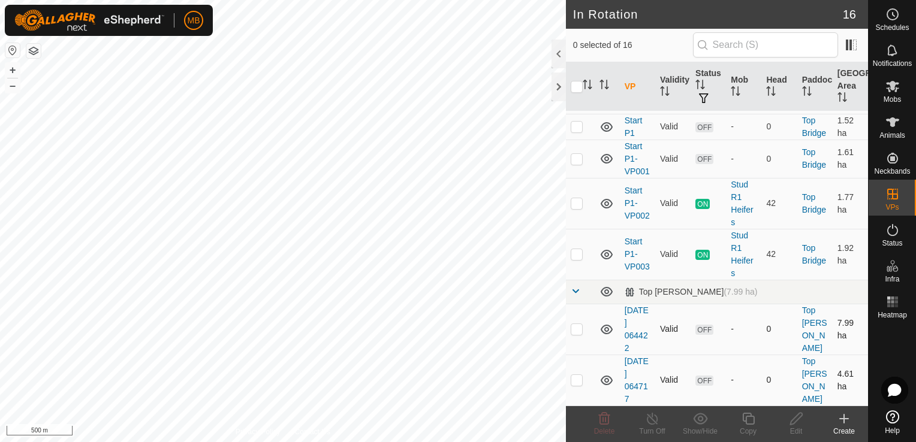
checkbox input "true"
click at [573, 328] on p-checkbox at bounding box center [577, 329] width 12 height 10
checkbox input "true"
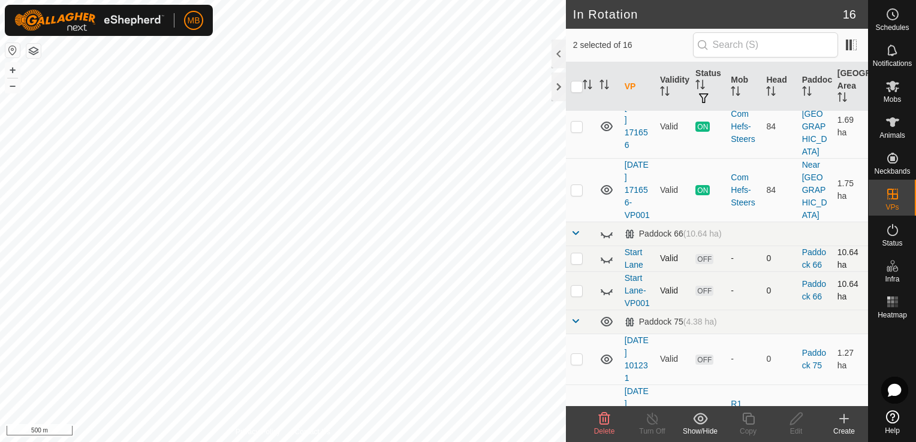
scroll to position [92, 0]
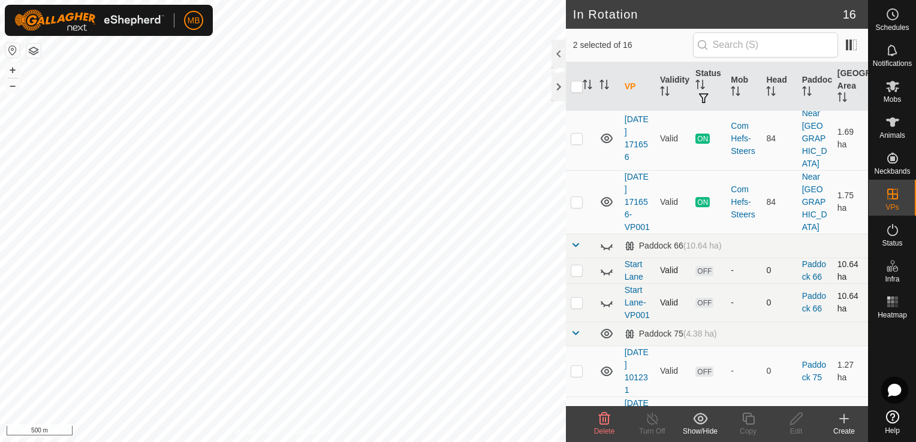
click at [577, 307] on p-checkbox at bounding box center [577, 303] width 12 height 10
checkbox input "true"
click at [577, 267] on p-checkbox at bounding box center [577, 271] width 12 height 10
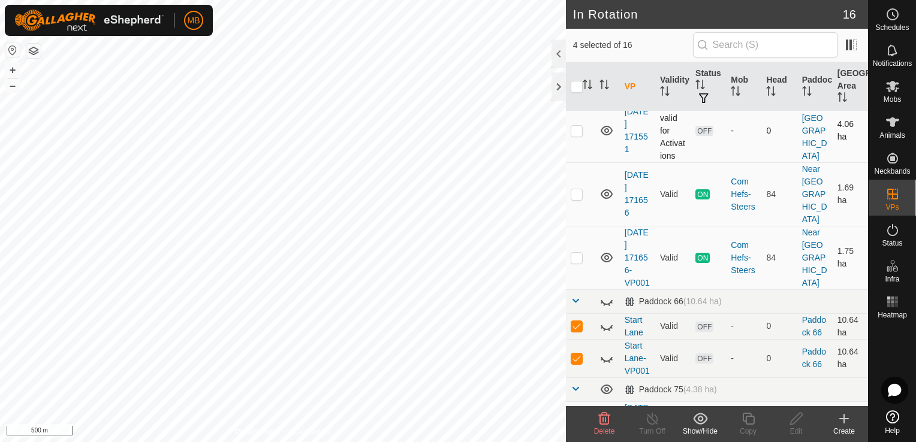
scroll to position [0, 0]
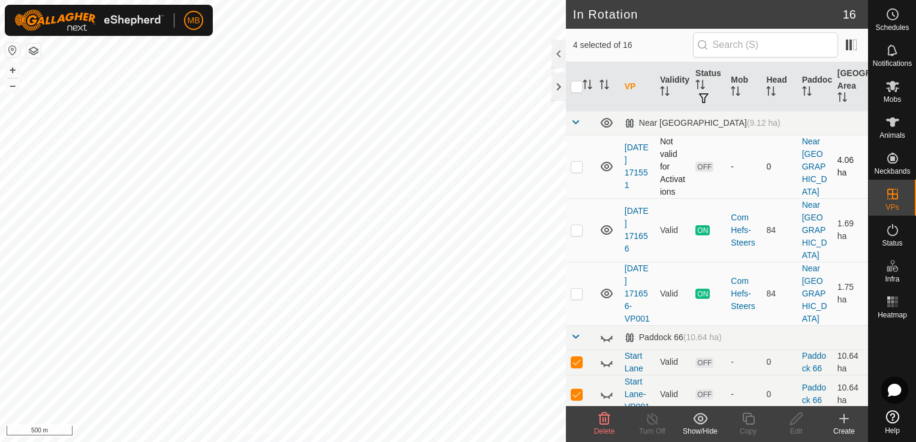
click at [603, 427] on span "Delete" at bounding box center [604, 431] width 21 height 8
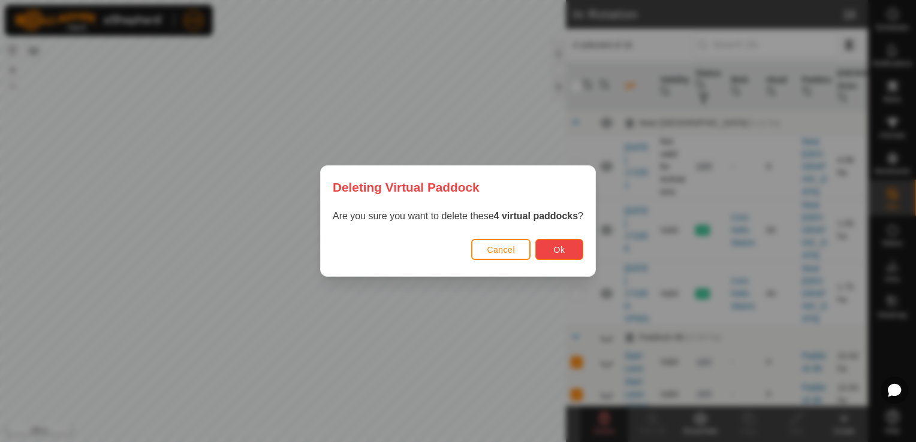
click at [566, 249] on button "Ok" at bounding box center [559, 249] width 48 height 21
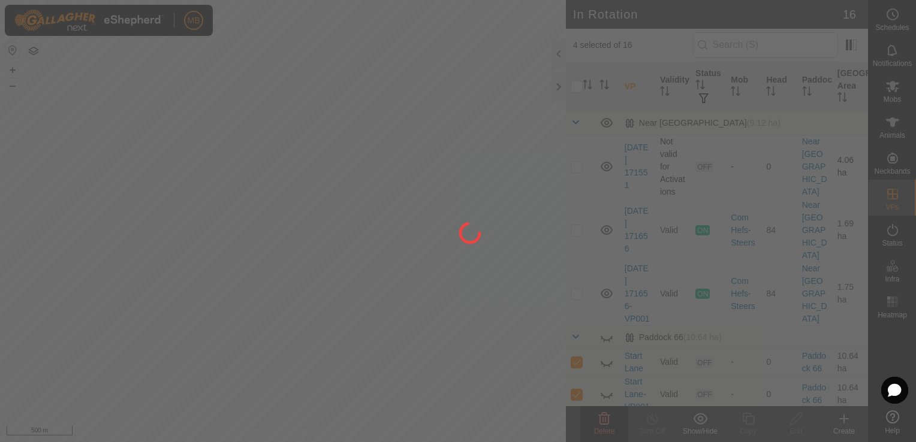
checkbox input "false"
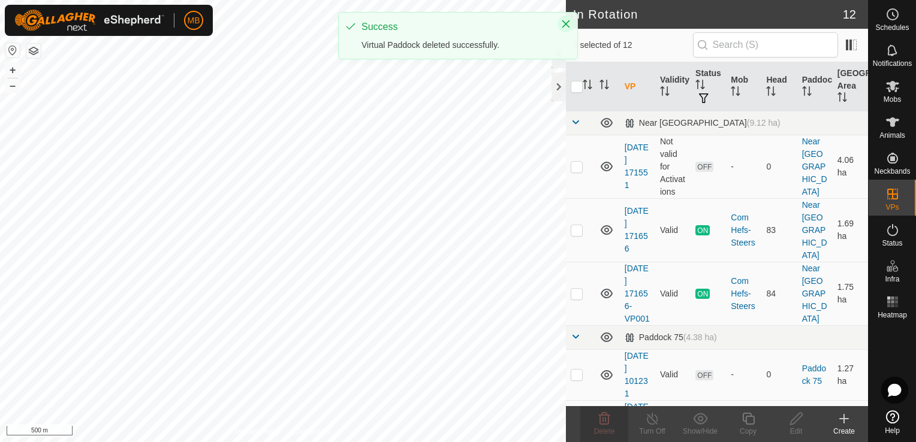
click at [562, 28] on icon "Close" at bounding box center [566, 24] width 10 height 10
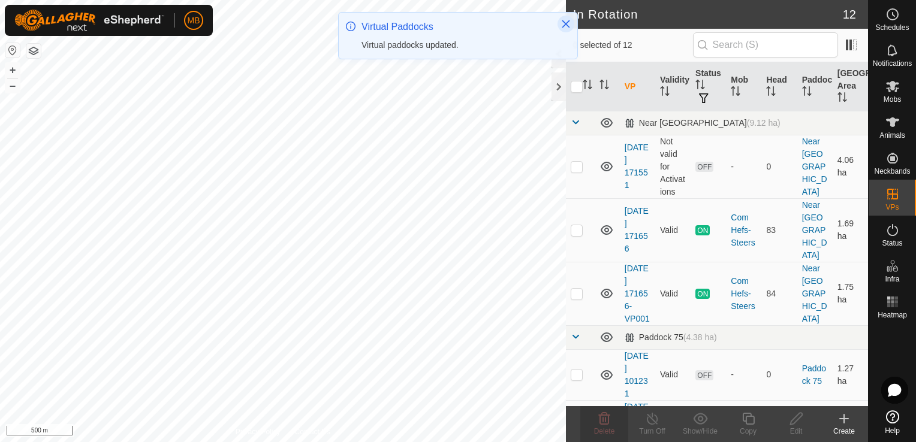
click at [566, 28] on icon "Close" at bounding box center [566, 24] width 10 height 10
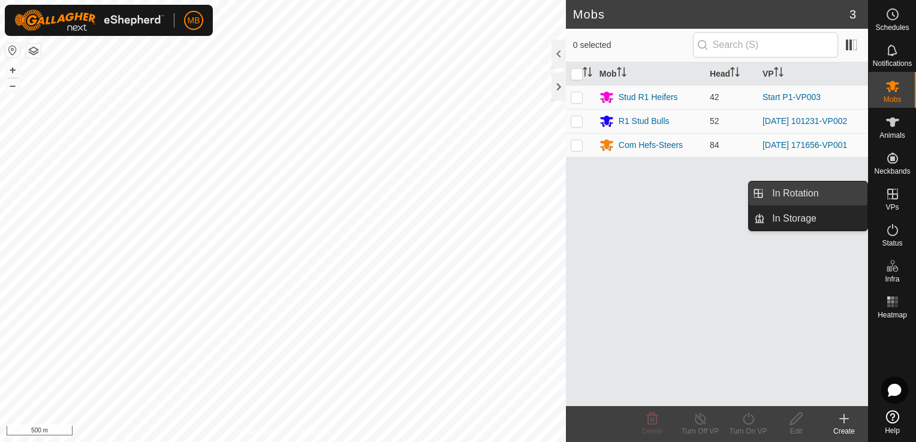
click at [834, 199] on link "In Rotation" at bounding box center [816, 194] width 102 height 24
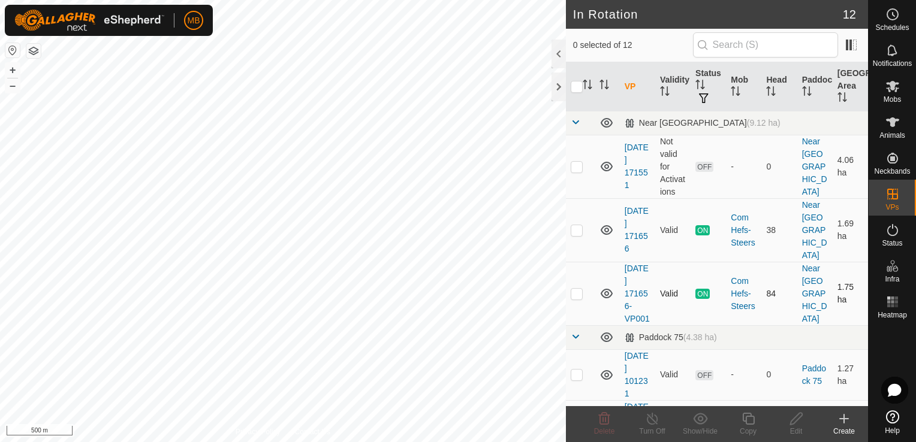
click at [577, 289] on p-checkbox at bounding box center [577, 294] width 12 height 10
checkbox input "true"
click at [14, 69] on button "+" at bounding box center [12, 70] width 14 height 14
click at [110, 442] on html "MB Schedules Notifications Mobs Animals Neckbands VPs Status Infra Heatmap Help…" at bounding box center [458, 221] width 916 height 442
click at [10, 73] on button "+" at bounding box center [12, 70] width 14 height 14
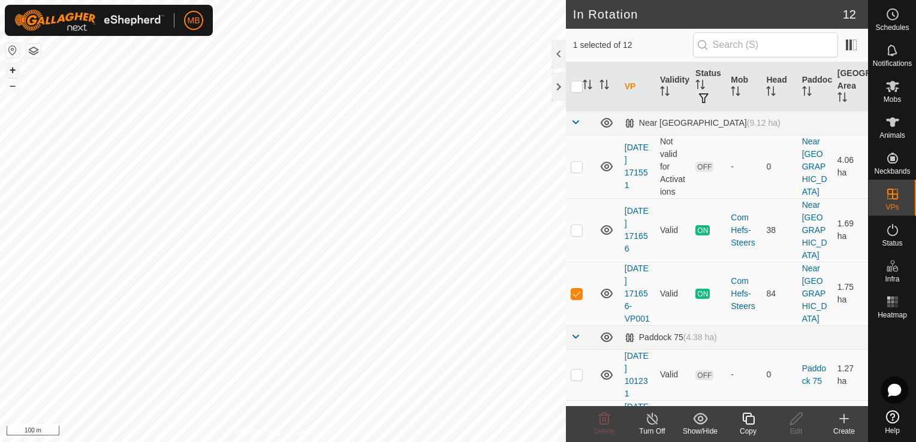
click at [10, 73] on button "+" at bounding box center [12, 70] width 14 height 14
click at [13, 67] on button "+" at bounding box center [12, 70] width 14 height 14
click at [744, 421] on icon at bounding box center [748, 419] width 15 height 14
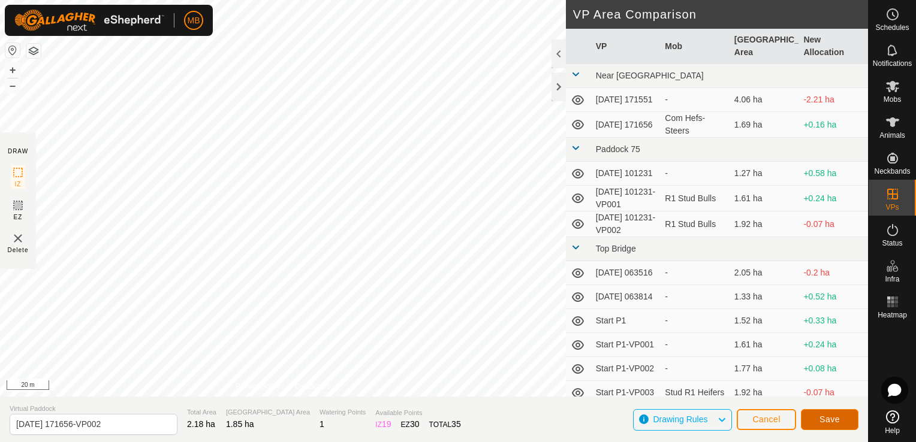
click at [816, 418] on button "Save" at bounding box center [830, 419] width 58 height 21
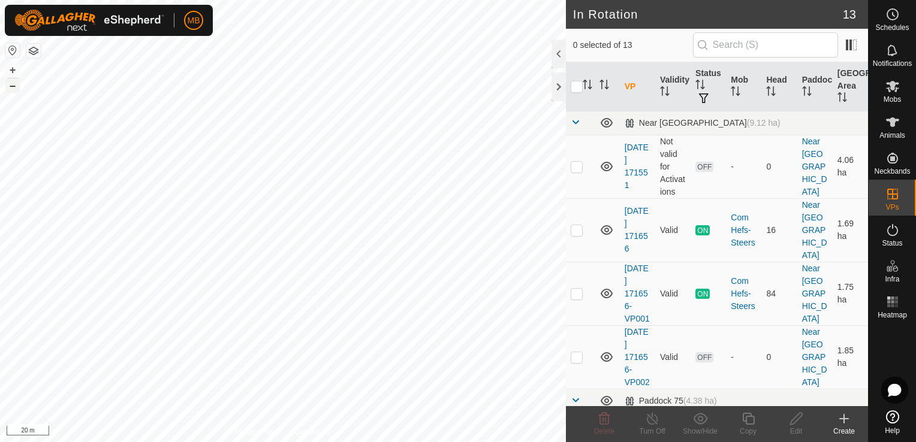
click at [12, 88] on button "–" at bounding box center [12, 86] width 14 height 14
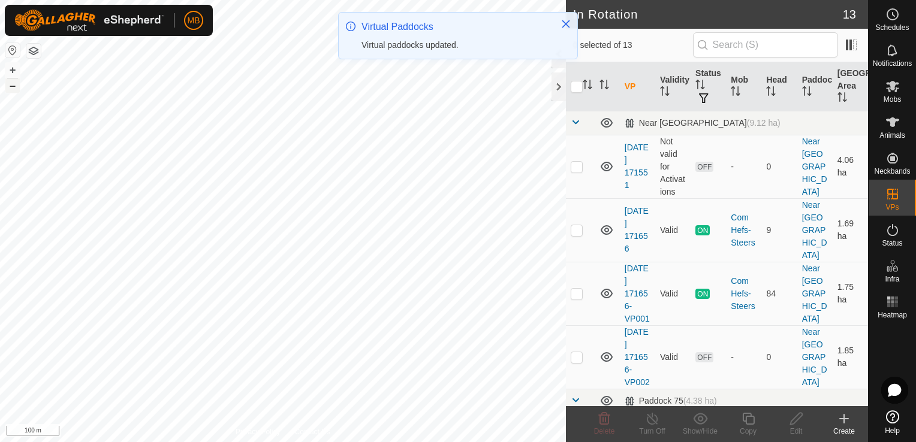
click at [12, 88] on button "–" at bounding box center [12, 86] width 14 height 14
click at [237, 0] on html "MB Schedules Notifications Mobs Animals Neckbands VPs Status Infra Heatmap Help…" at bounding box center [458, 221] width 916 height 442
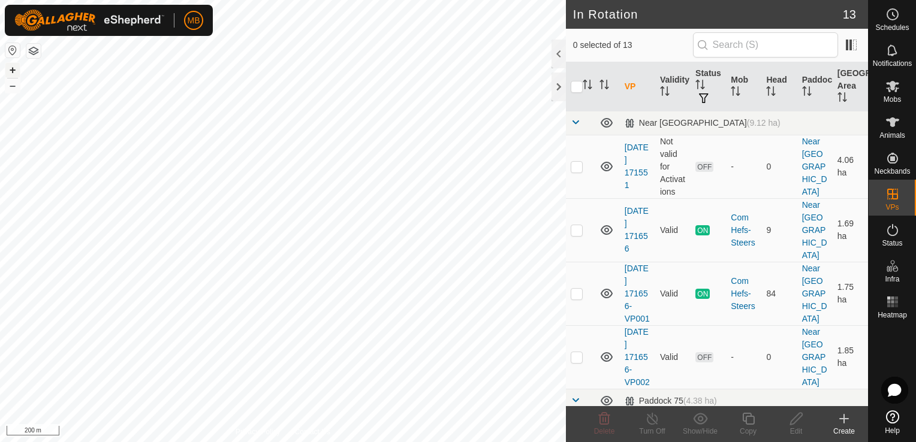
click at [12, 68] on button "+" at bounding box center [12, 70] width 14 height 14
click at [16, 88] on button "–" at bounding box center [12, 86] width 14 height 14
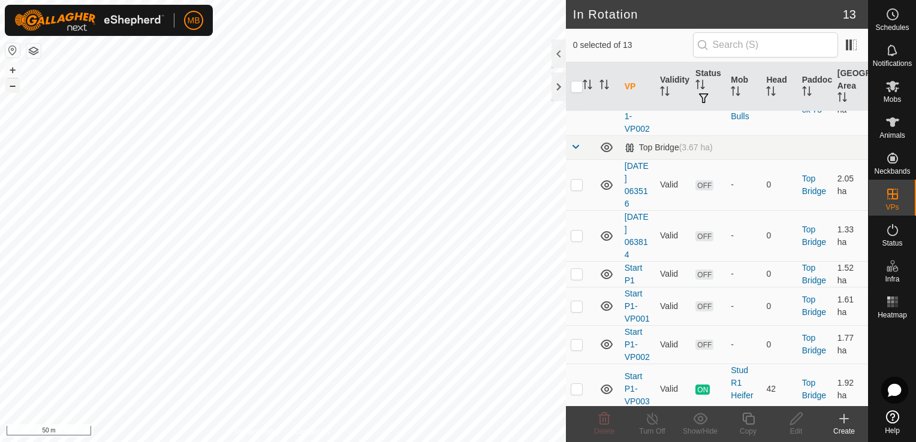
scroll to position [525, 0]
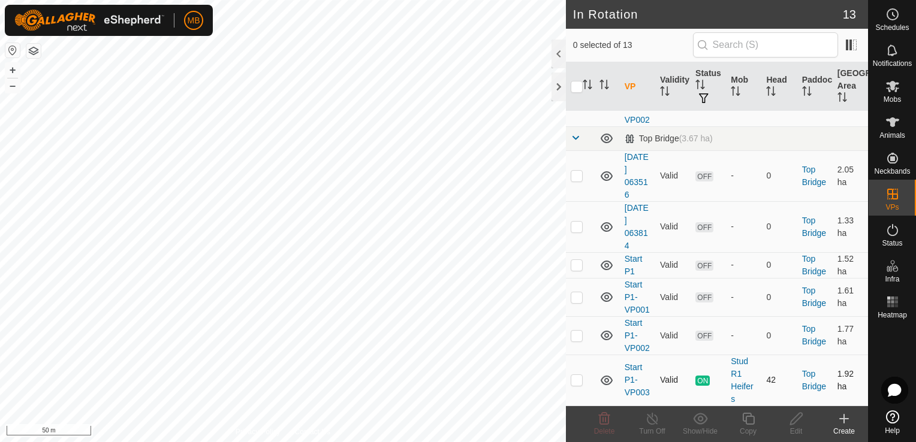
click at [575, 380] on p-checkbox at bounding box center [577, 380] width 12 height 10
checkbox input "true"
click at [748, 417] on icon at bounding box center [748, 419] width 12 height 12
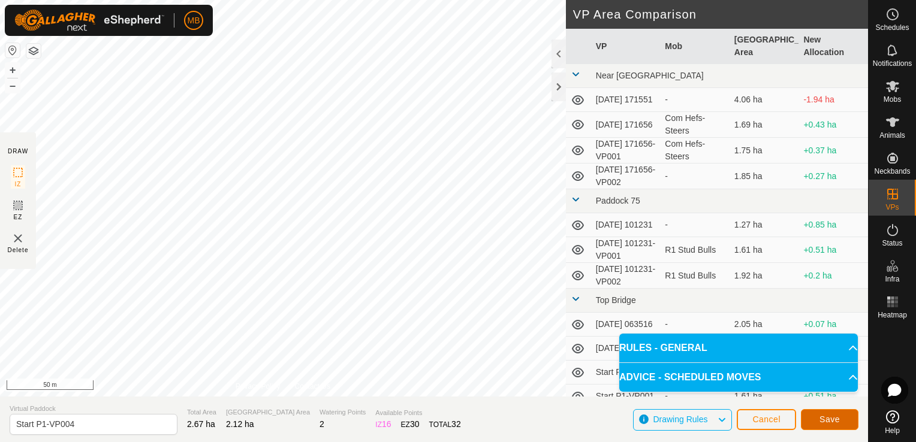
click at [829, 425] on button "Save" at bounding box center [830, 419] width 58 height 21
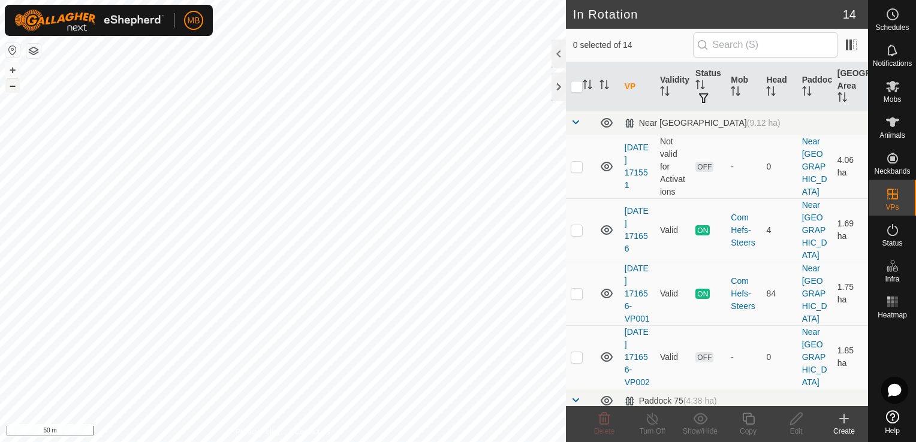
click at [7, 83] on button "–" at bounding box center [12, 86] width 14 height 14
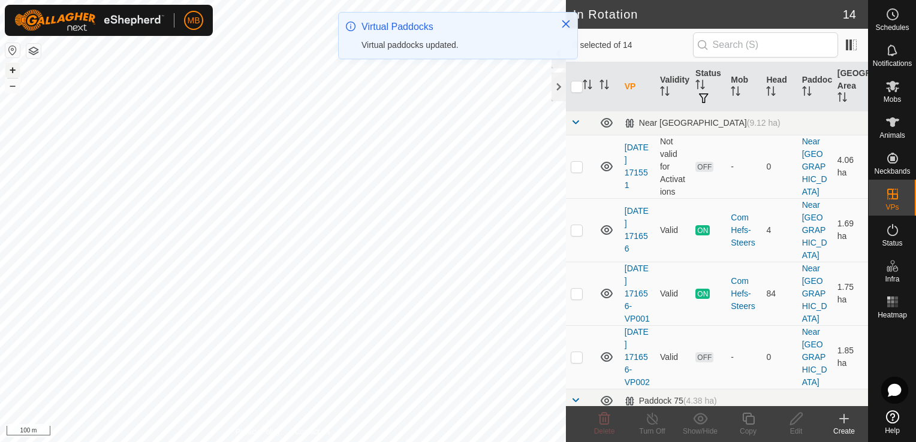
click at [14, 66] on button "+" at bounding box center [12, 70] width 14 height 14
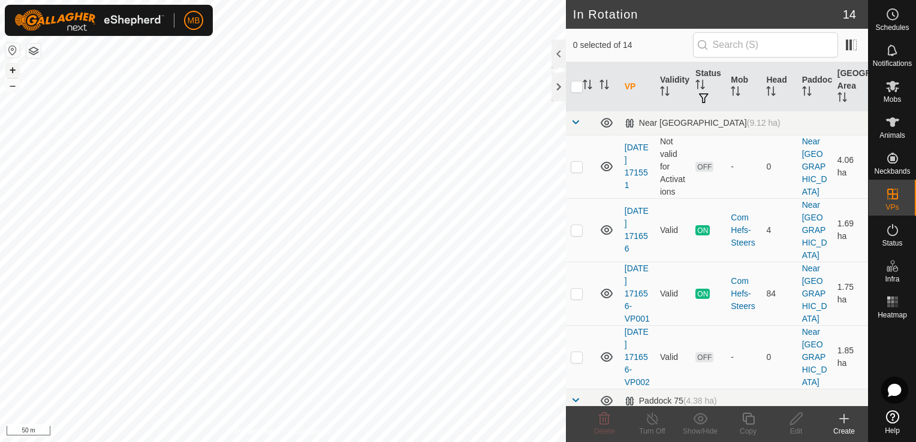
click at [10, 70] on button "+" at bounding box center [12, 70] width 14 height 14
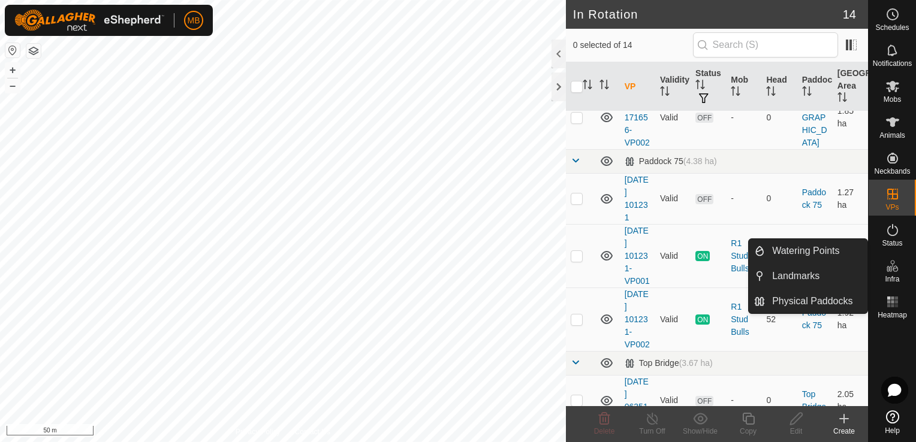
scroll to position [264, 0]
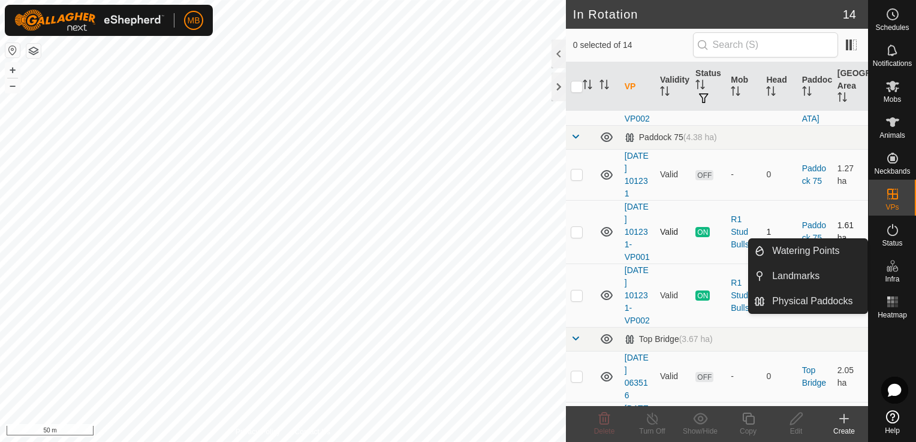
click at [578, 237] on p-checkbox at bounding box center [577, 232] width 12 height 10
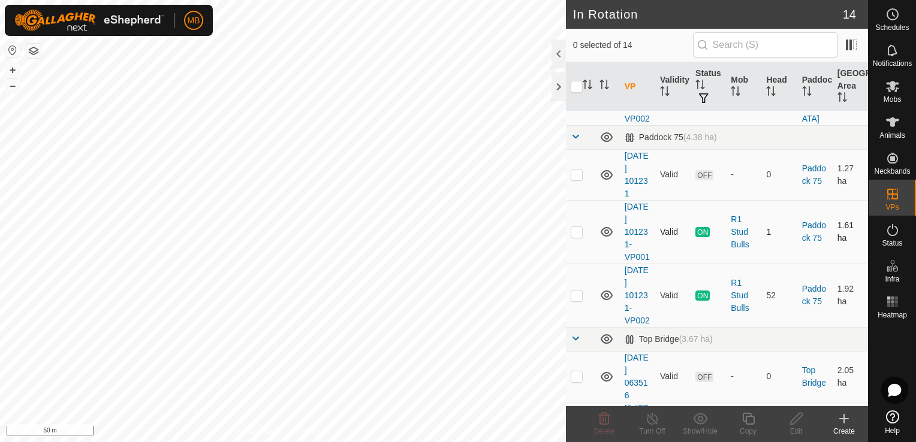
checkbox input "true"
click at [650, 428] on div "Turn Off" at bounding box center [652, 431] width 48 height 11
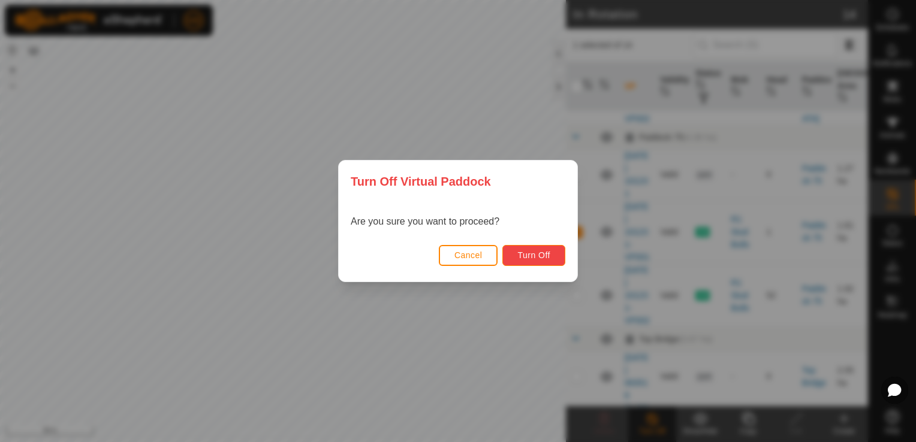
click at [548, 264] on button "Turn Off" at bounding box center [533, 255] width 63 height 21
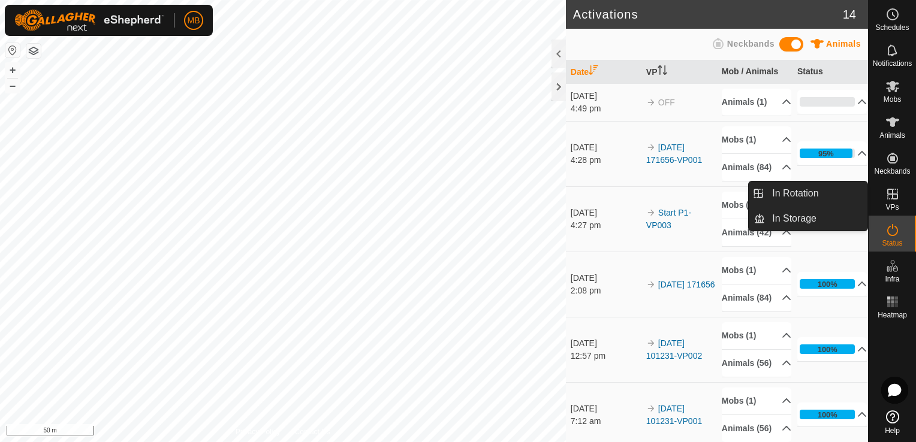
click at [895, 200] on icon at bounding box center [892, 194] width 14 height 14
click at [841, 203] on link "In Rotation" at bounding box center [816, 194] width 102 height 24
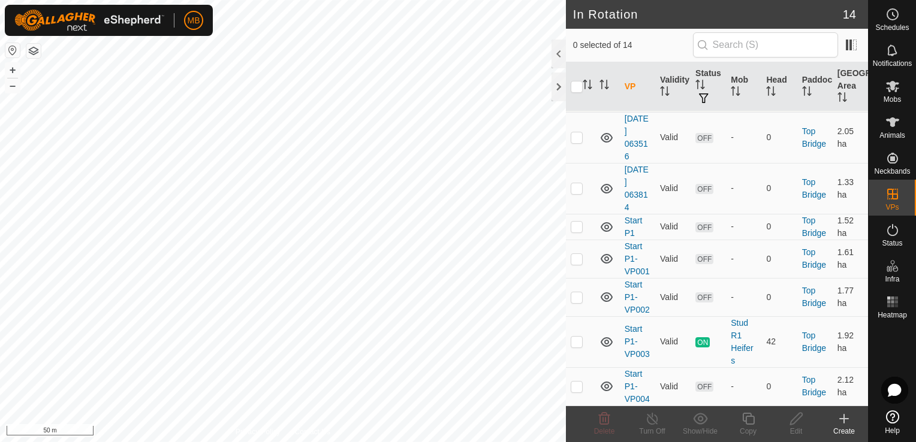
scroll to position [274, 0]
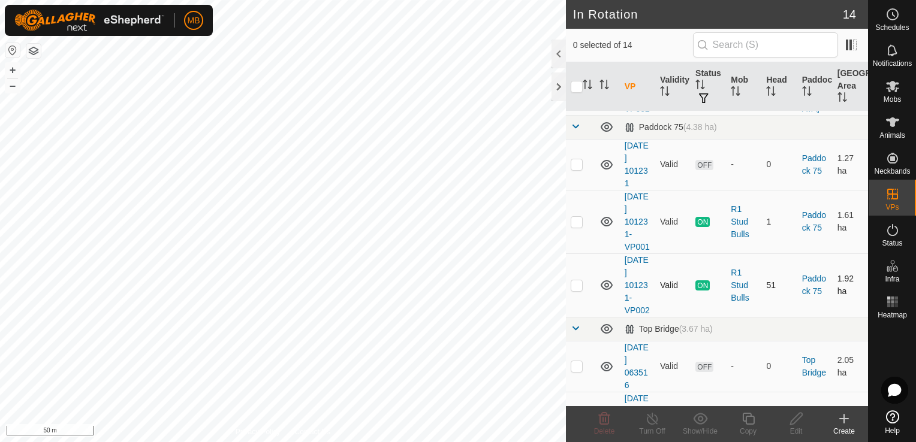
click at [578, 317] on td at bounding box center [580, 286] width 29 height 64
checkbox input "true"
click at [746, 430] on div "Copy" at bounding box center [748, 431] width 48 height 11
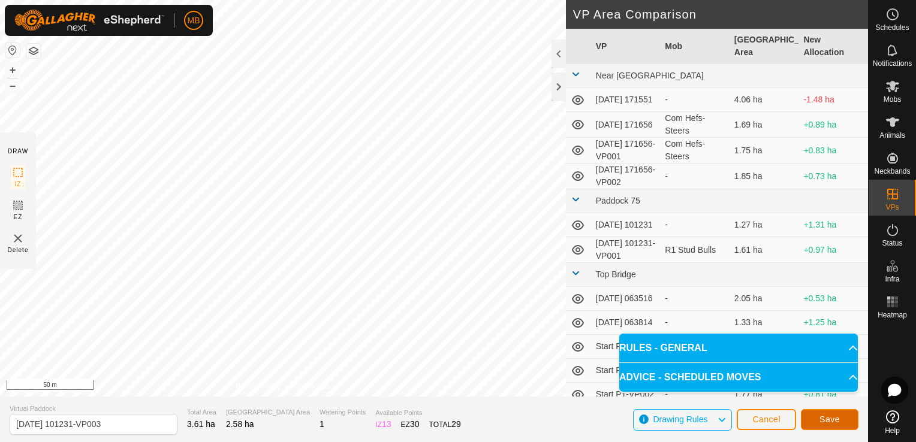
click at [839, 418] on button "Save" at bounding box center [830, 419] width 58 height 21
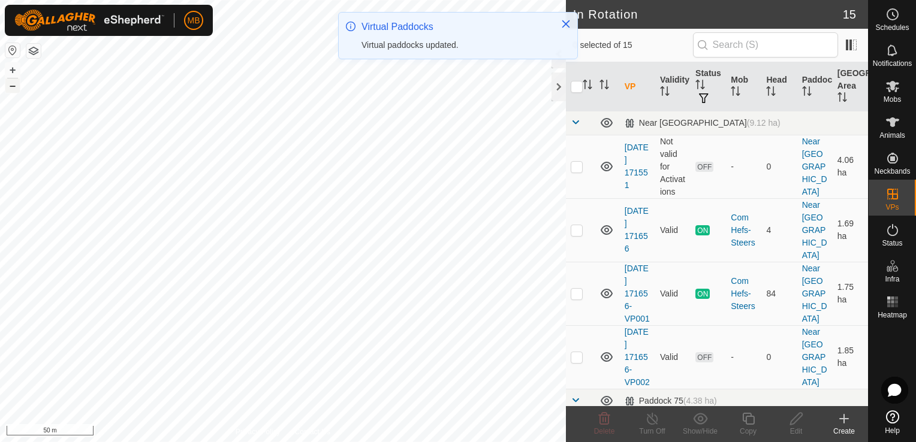
click at [13, 87] on button "–" at bounding box center [12, 86] width 14 height 14
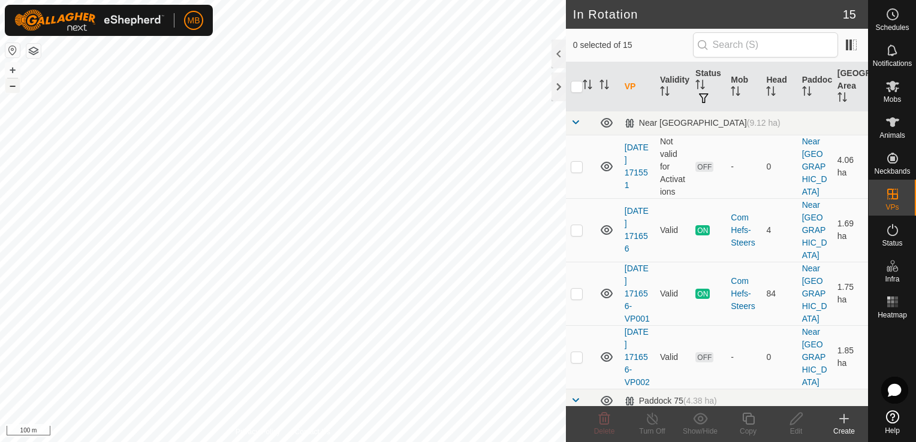
click at [13, 87] on button "–" at bounding box center [12, 86] width 14 height 14
click at [14, 71] on button "+" at bounding box center [12, 70] width 14 height 14
click at [11, 74] on button "+" at bounding box center [12, 70] width 14 height 14
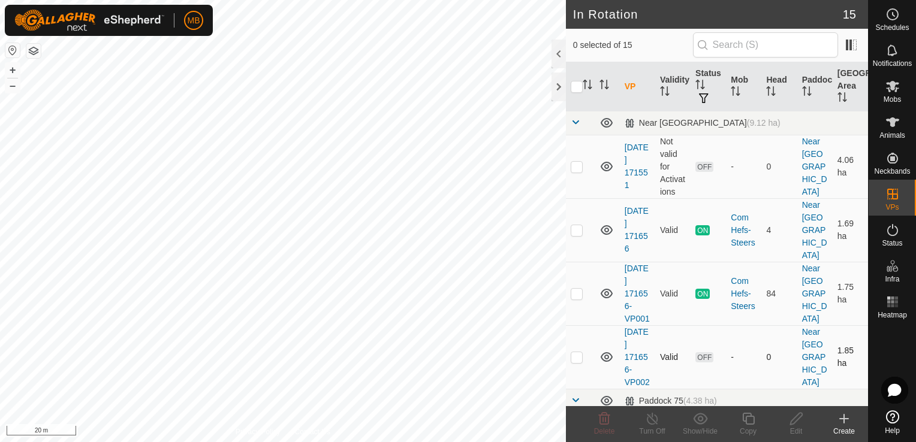
click at [566, 341] on div "In Rotation 15 0 selected of 15 VP Validity Status Mob Head Paddock Grazing Are…" at bounding box center [434, 221] width 868 height 442
